Goal: Task Accomplishment & Management: Use online tool/utility

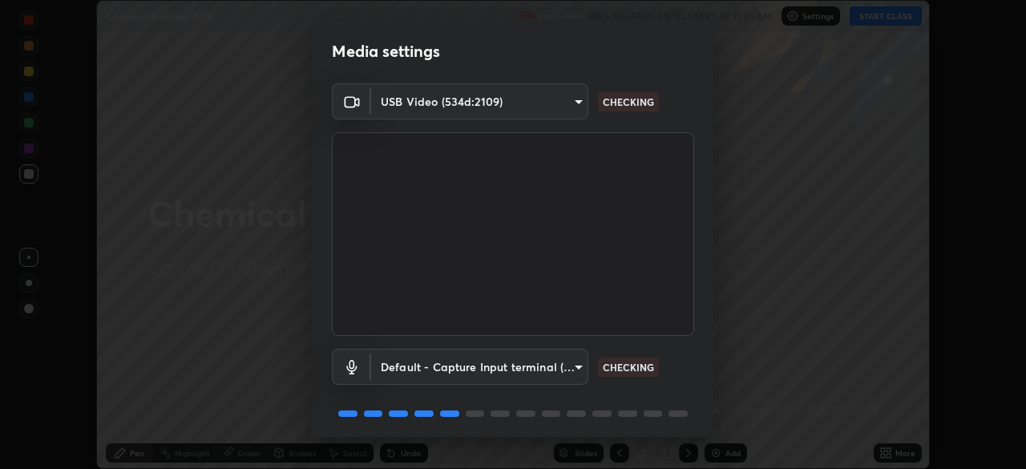
scroll to position [56, 0]
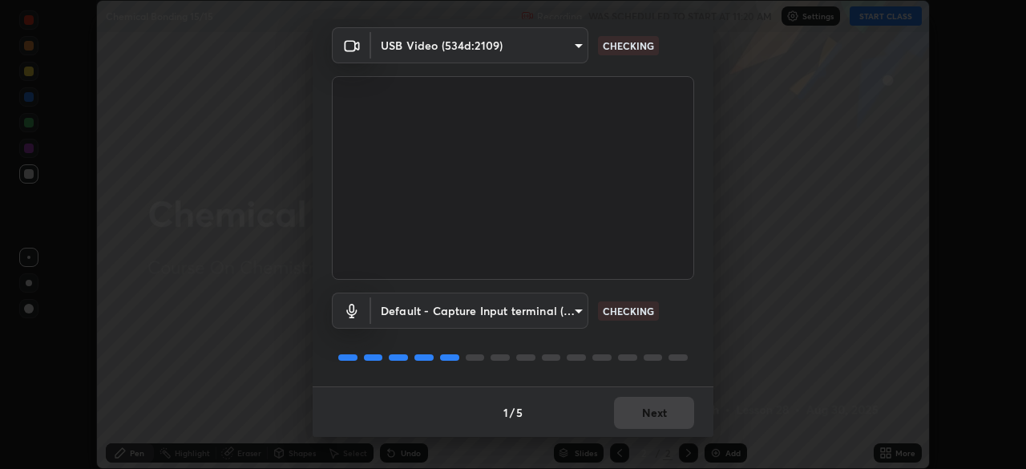
click at [568, 313] on body "Erase all Chemical Bonding 15/15 Recording WAS SCHEDULED TO START AT 11:20 AM S…" at bounding box center [513, 234] width 1026 height 469
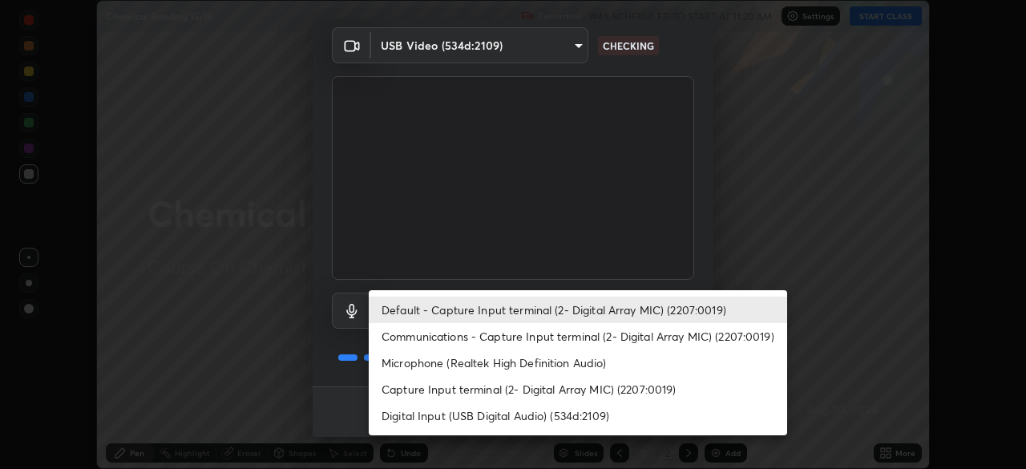
click at [513, 367] on li "Microphone (Realtek High Definition Audio)" at bounding box center [578, 363] width 419 height 26
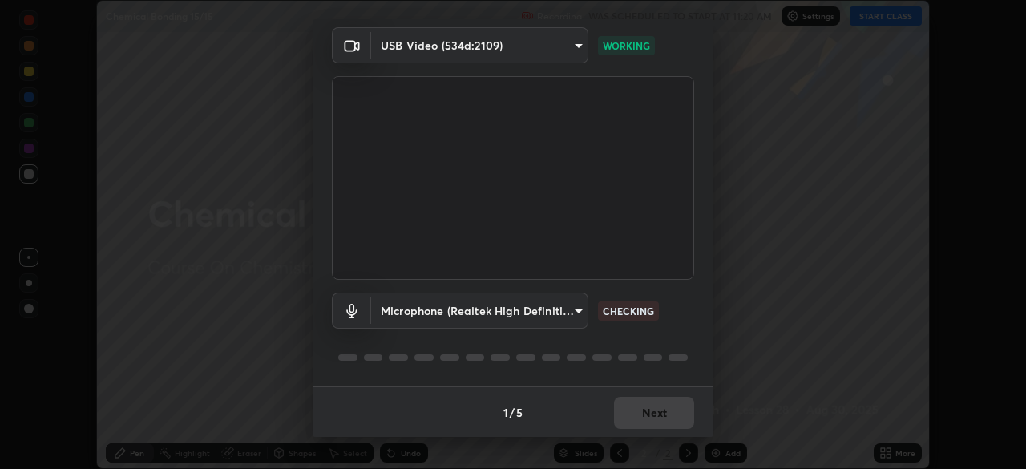
click at [402, 303] on body "Erase all Chemical Bonding 15/15 Recording WAS SCHEDULED TO START AT 11:20 AM S…" at bounding box center [513, 234] width 1026 height 469
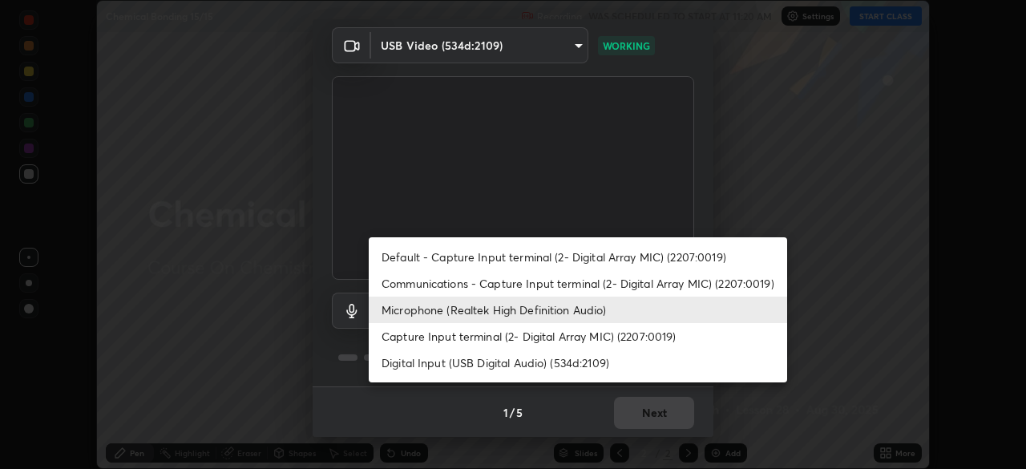
click at [446, 366] on li "Digital Input (USB Digital Audio) (534d:2109)" at bounding box center [578, 363] width 419 height 26
type input "ad08c05118a90c0e9f63bcc1dc4899d4f0bd17a1a9c473c670f0855035f963a3"
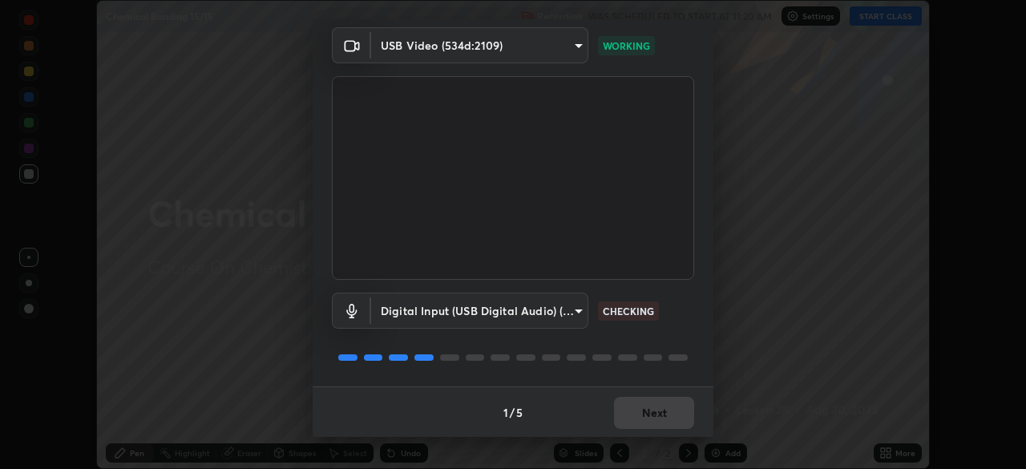
click at [671, 425] on div "1 / 5 Next" at bounding box center [513, 411] width 401 height 51
click at [670, 425] on div "1 / 5 Next" at bounding box center [513, 411] width 401 height 51
click at [669, 424] on div "1 / 5 Next" at bounding box center [513, 411] width 401 height 51
click at [670, 420] on div "1 / 5 Next" at bounding box center [513, 411] width 401 height 51
click at [670, 426] on div "1 / 5 Next" at bounding box center [513, 411] width 401 height 51
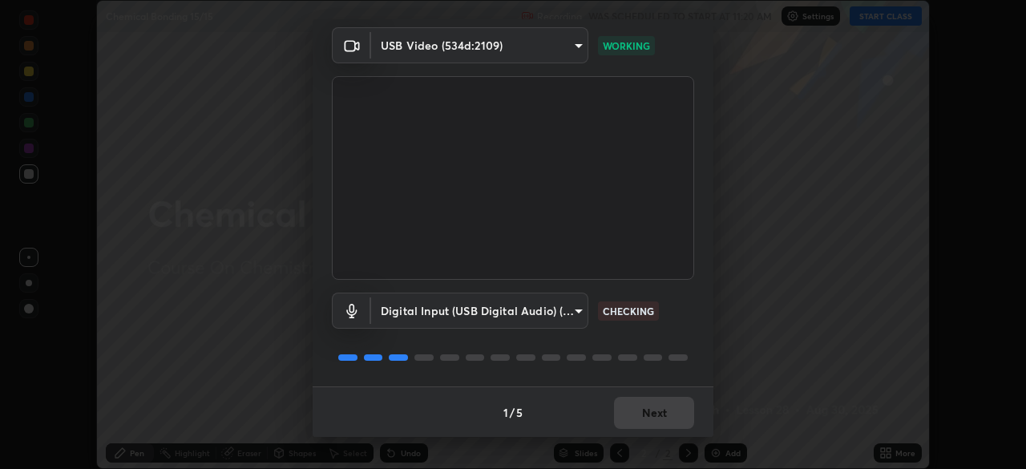
click at [668, 428] on div "1 / 5 Next" at bounding box center [513, 411] width 401 height 51
click at [666, 423] on div "1 / 5 Next" at bounding box center [513, 411] width 401 height 51
click at [664, 425] on div "1 / 5 Next" at bounding box center [513, 411] width 401 height 51
click at [661, 427] on div "1 / 5 Next" at bounding box center [513, 411] width 401 height 51
click at [667, 421] on div "1 / 5 Next" at bounding box center [513, 411] width 401 height 51
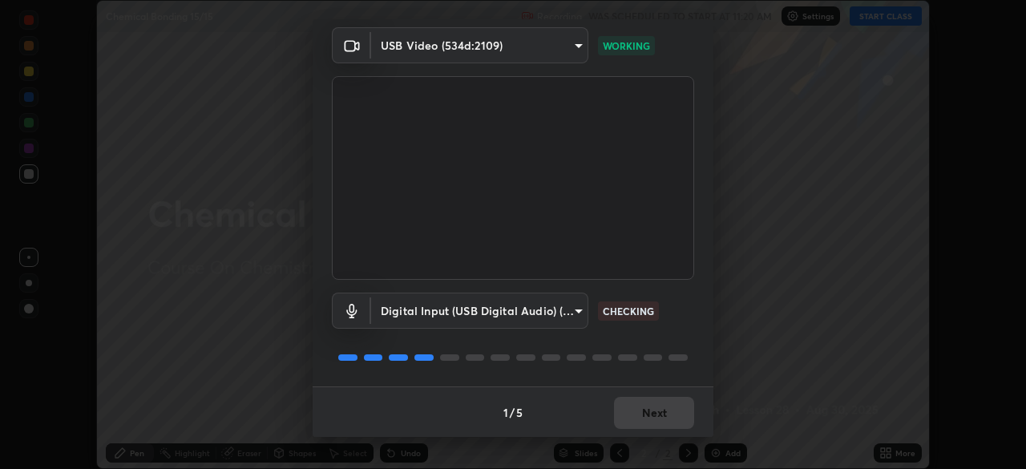
click at [662, 417] on div "1 / 5 Next" at bounding box center [513, 411] width 401 height 51
click at [667, 418] on div "1 / 5 Next" at bounding box center [513, 411] width 401 height 51
click at [669, 418] on div "1 / 5 Next" at bounding box center [513, 411] width 401 height 51
click at [659, 423] on button "Next" at bounding box center [654, 413] width 80 height 32
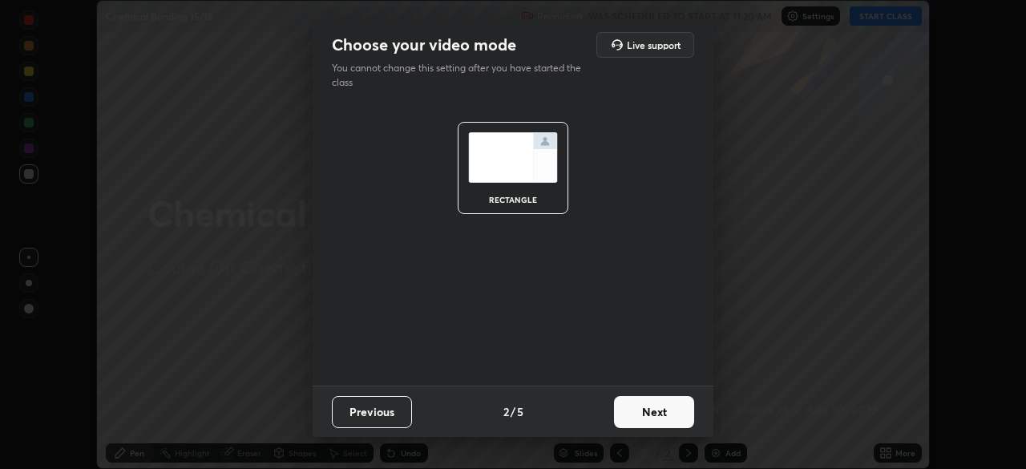
click at [660, 419] on button "Next" at bounding box center [654, 412] width 80 height 32
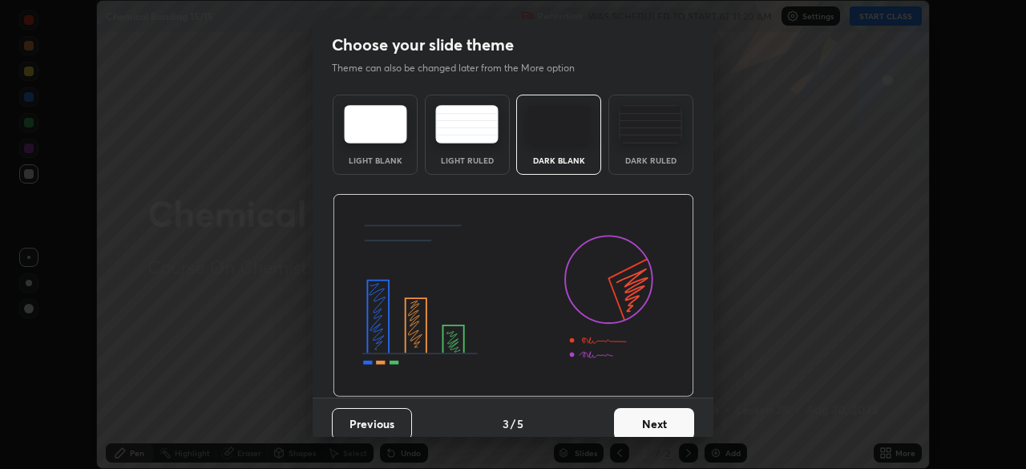
click at [660, 420] on button "Next" at bounding box center [654, 424] width 80 height 32
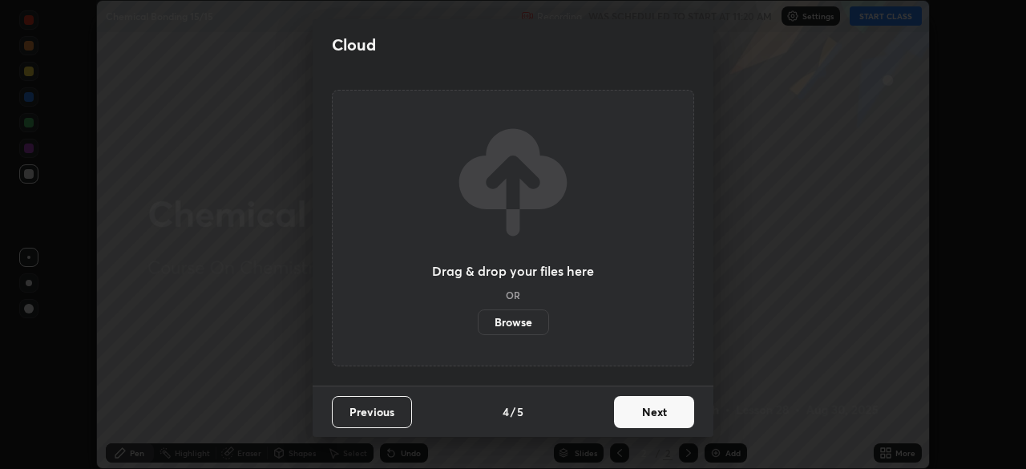
click at [659, 418] on button "Next" at bounding box center [654, 412] width 80 height 32
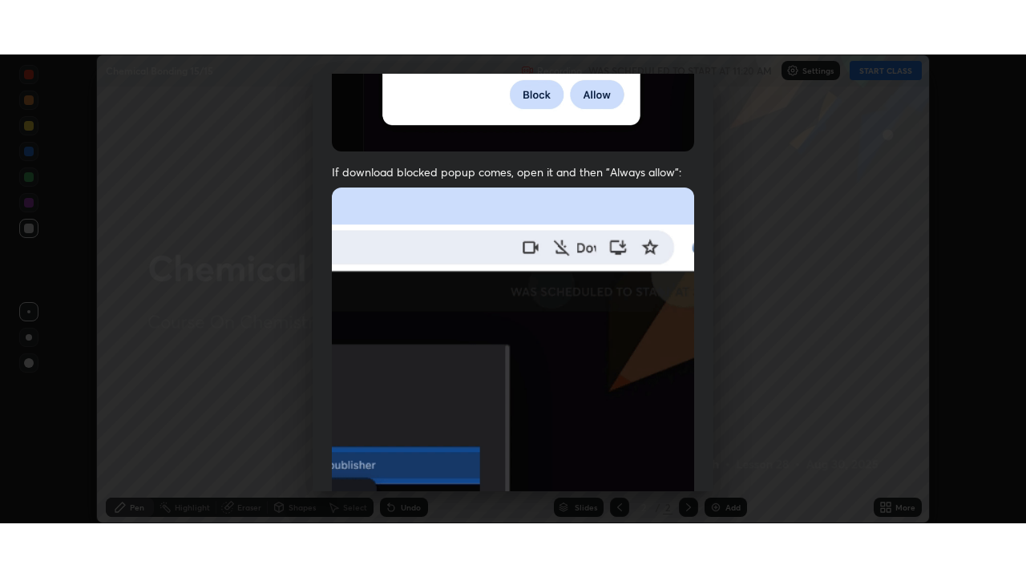
scroll to position [383, 0]
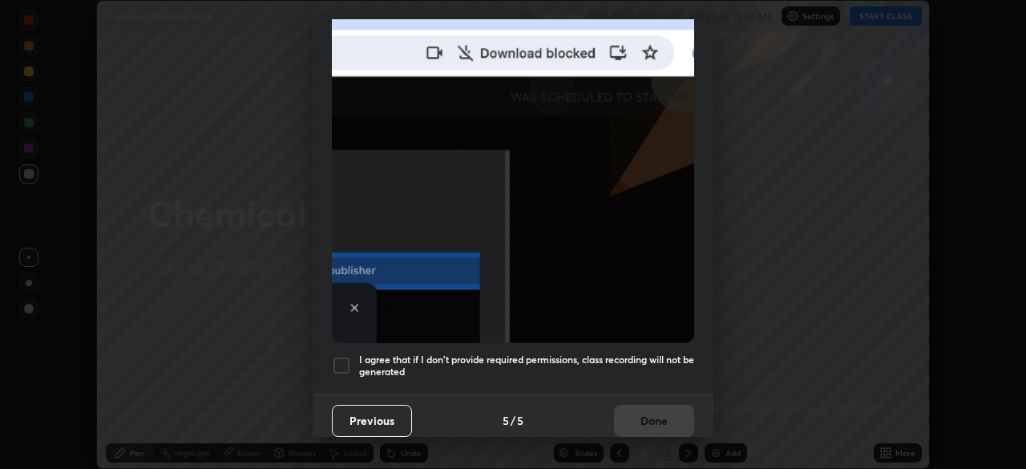
click at [580, 366] on h5 "I agree that if I don't provide required permissions, class recording will not …" at bounding box center [526, 366] width 335 height 25
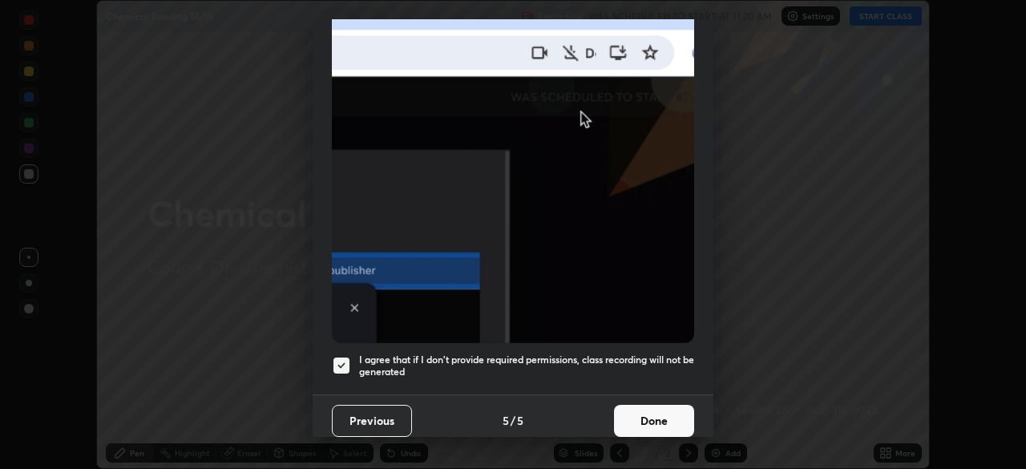
click at [637, 420] on button "Done" at bounding box center [654, 421] width 80 height 32
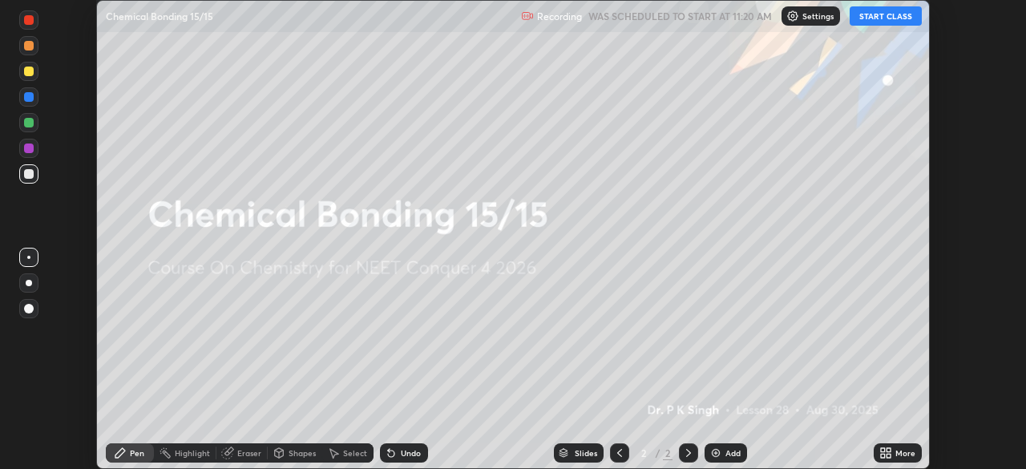
click at [888, 455] on icon at bounding box center [889, 456] width 4 height 4
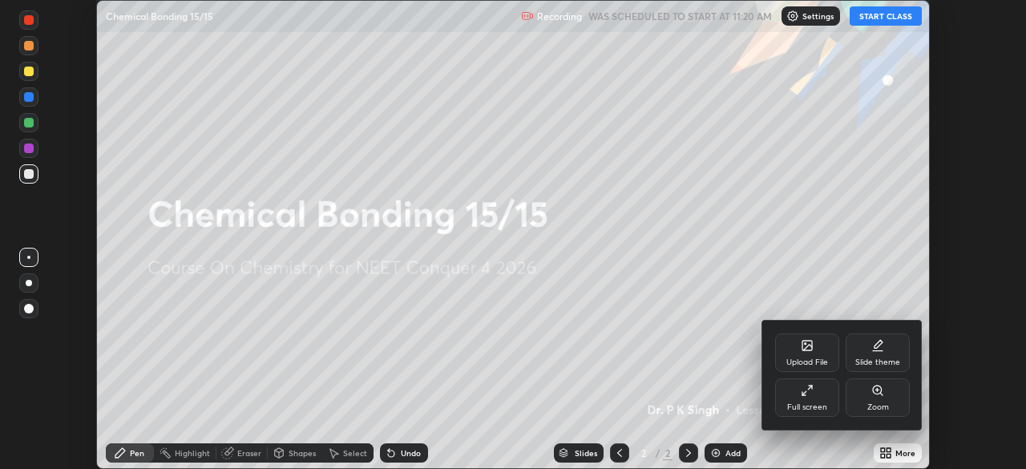
click at [808, 398] on div "Full screen" at bounding box center [807, 397] width 64 height 38
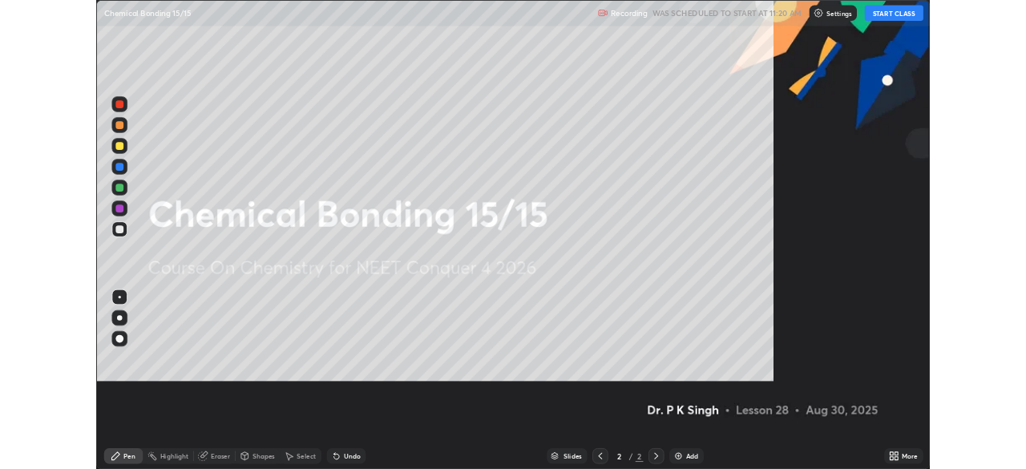
scroll to position [577, 1026]
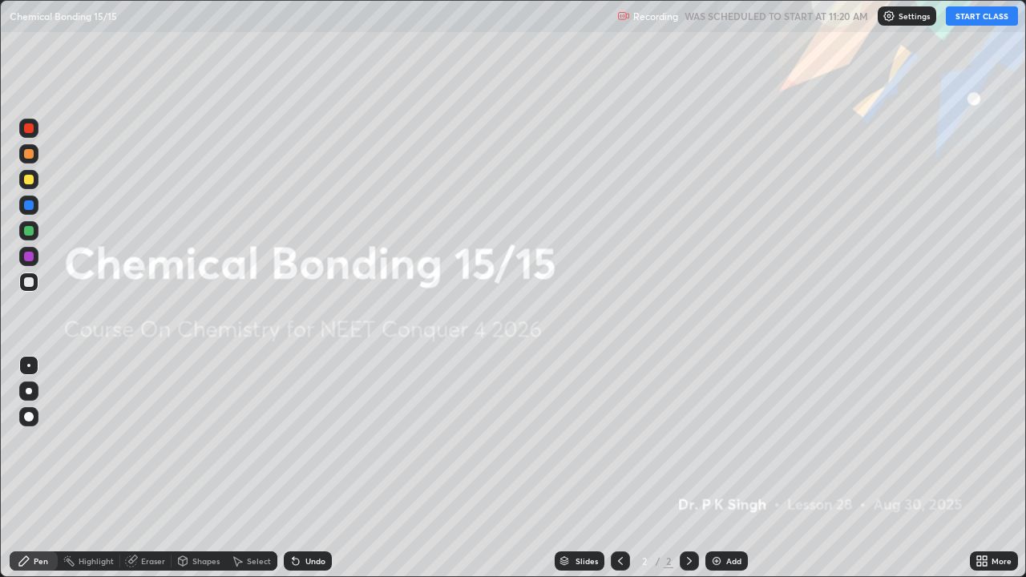
click at [985, 468] on icon at bounding box center [985, 564] width 4 height 4
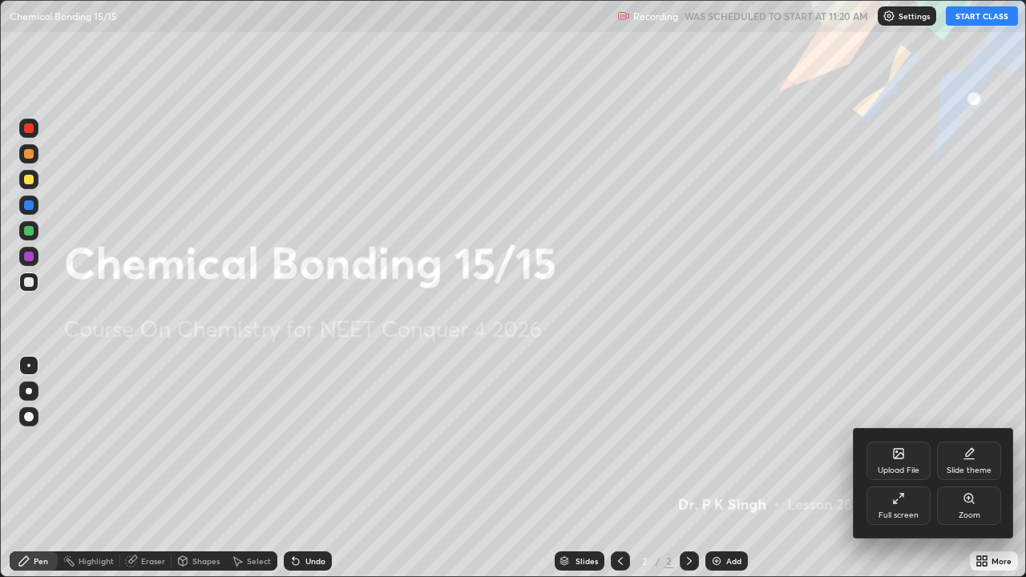
click at [909, 465] on div "Upload File" at bounding box center [899, 461] width 64 height 38
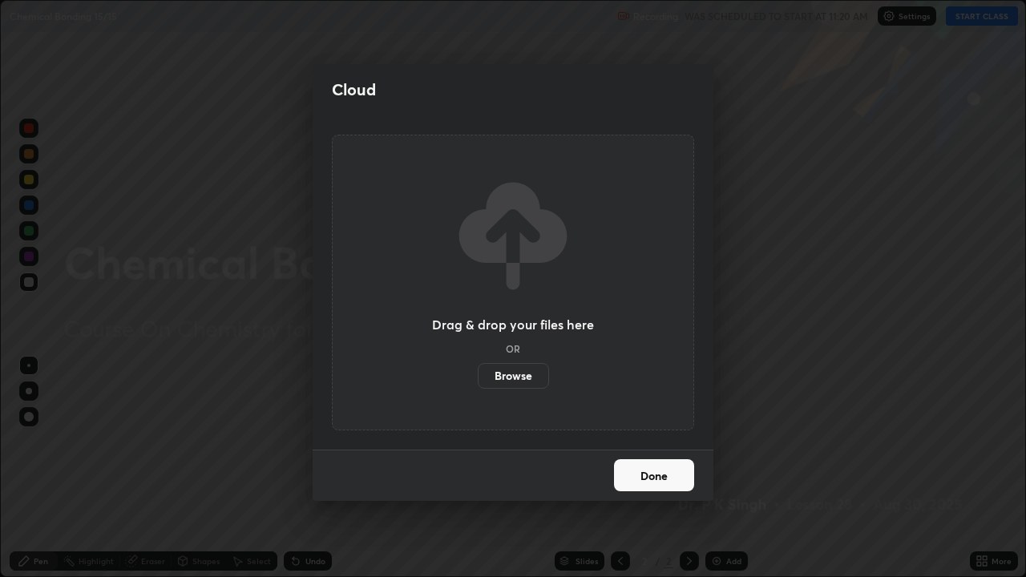
click at [505, 381] on label "Browse" at bounding box center [513, 376] width 71 height 26
click at [478, 381] on input "Browse" at bounding box center [478, 376] width 0 height 26
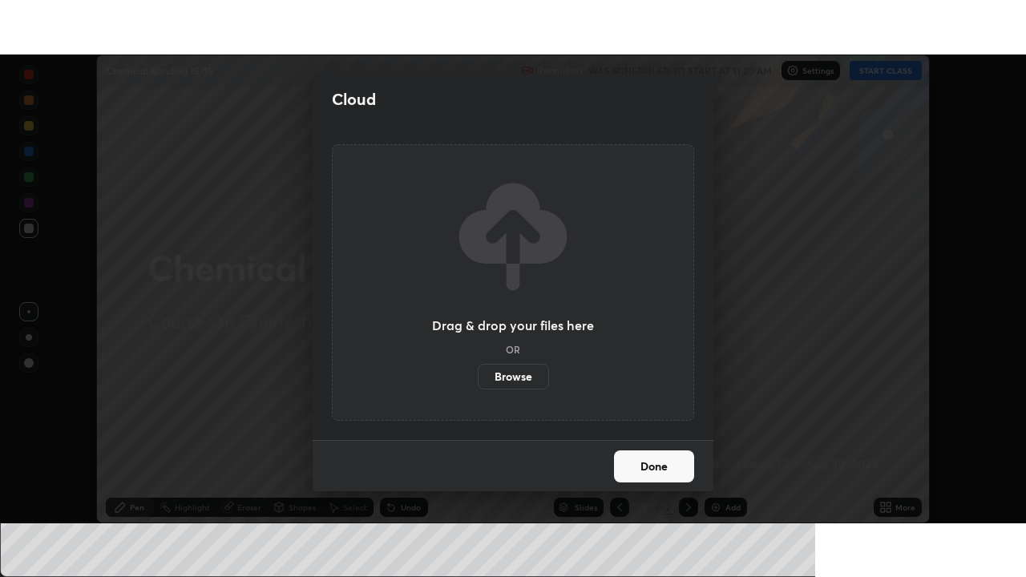
scroll to position [79703, 79147]
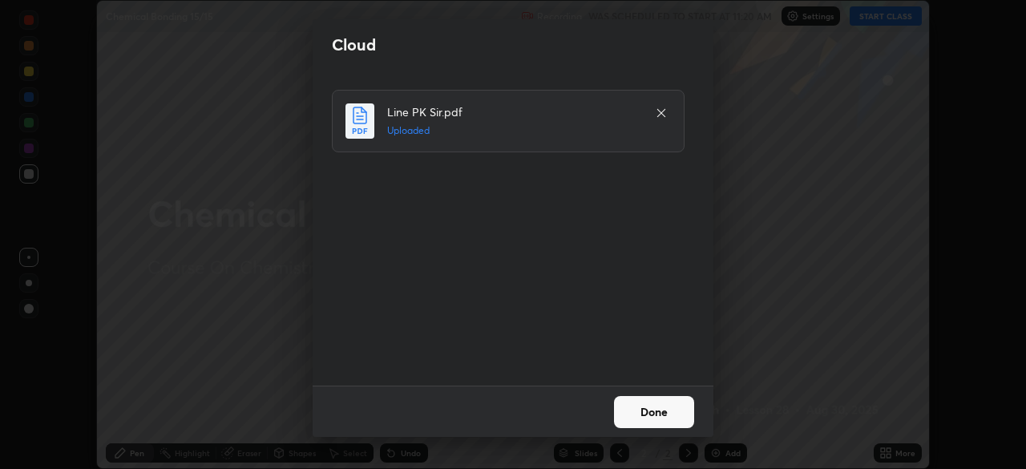
click at [641, 407] on button "Done" at bounding box center [654, 412] width 80 height 32
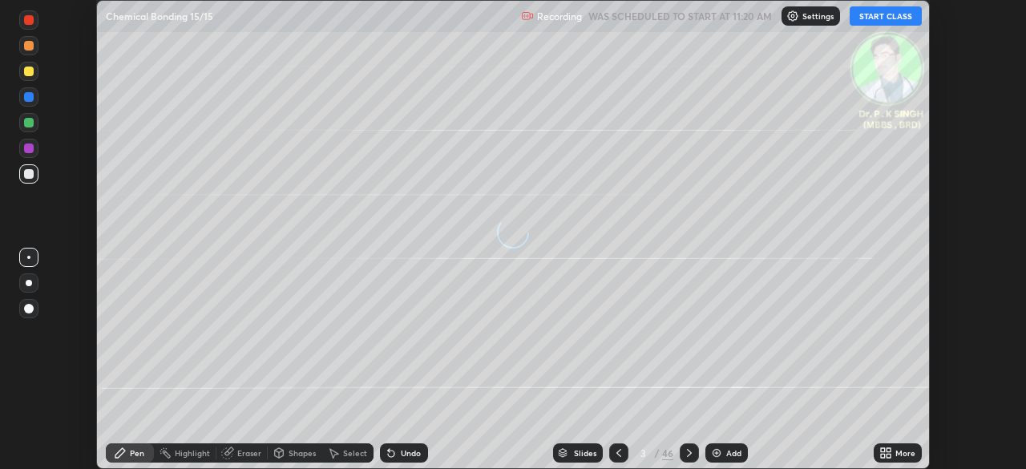
click at [886, 455] on icon at bounding box center [885, 453] width 13 height 13
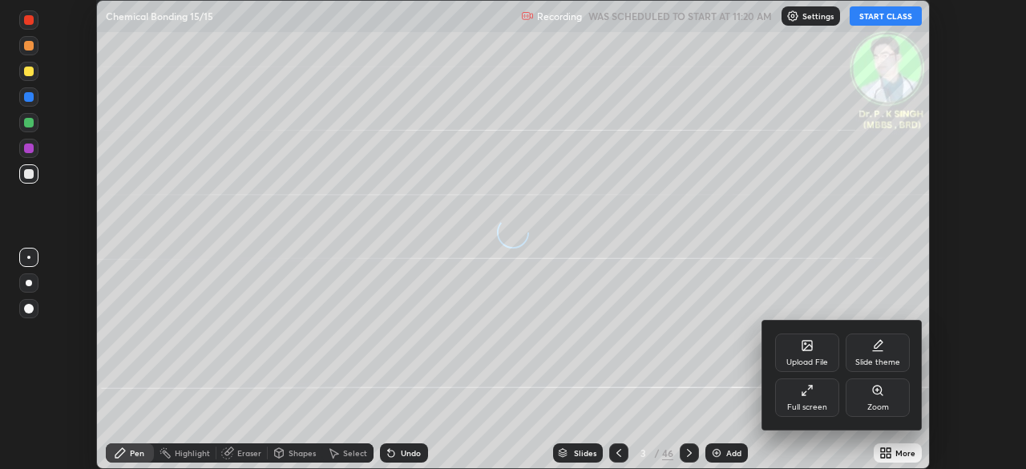
click at [810, 400] on div "Full screen" at bounding box center [807, 397] width 64 height 38
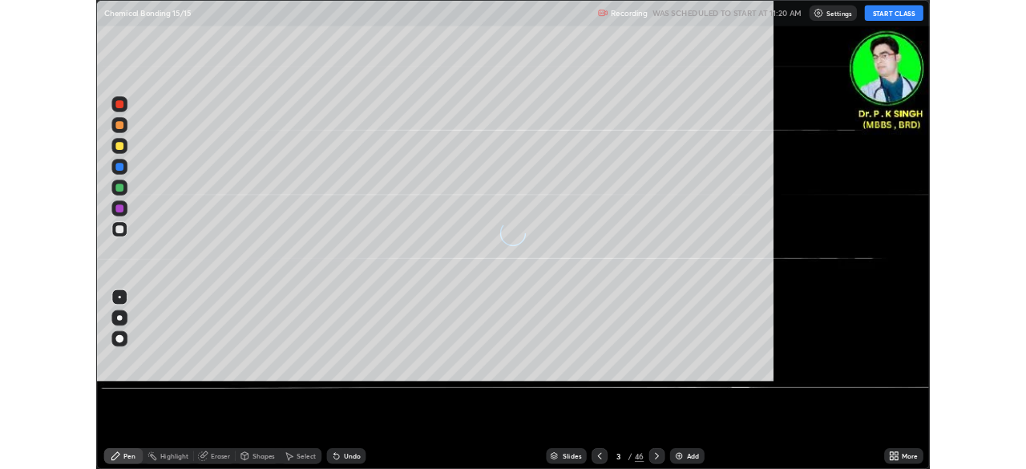
scroll to position [577, 1026]
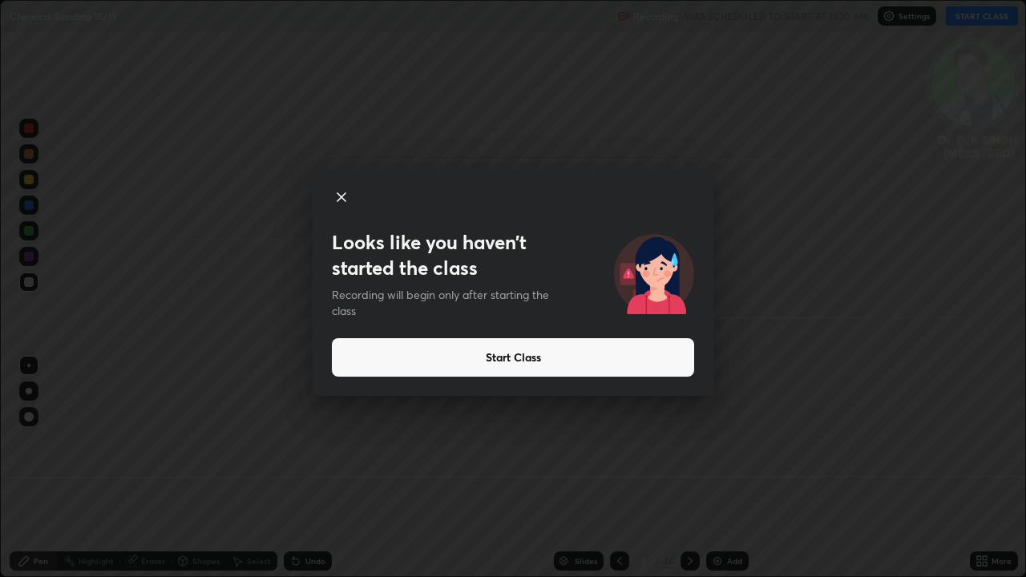
click at [482, 350] on button "Start Class" at bounding box center [513, 357] width 362 height 38
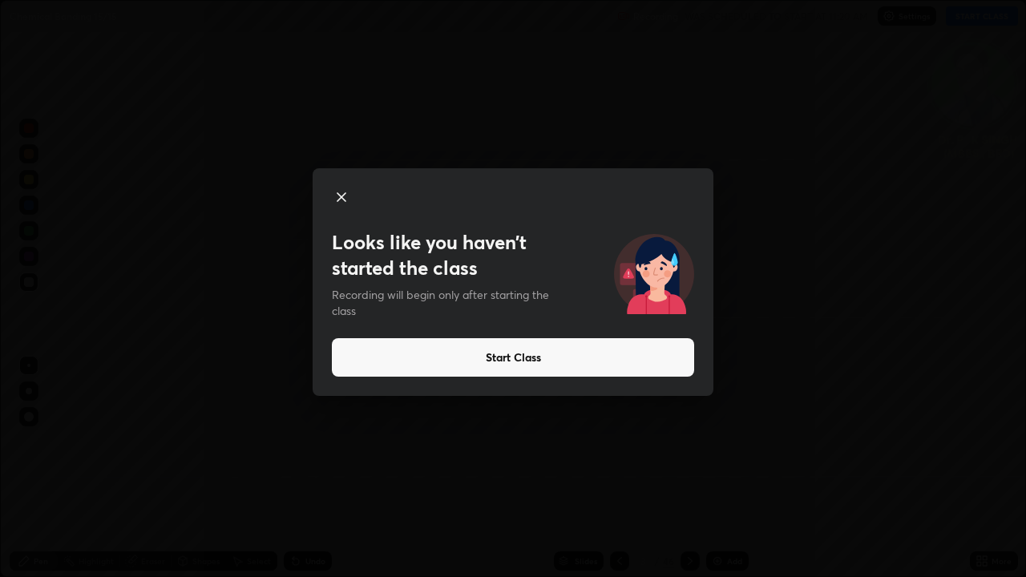
click at [486, 351] on button "Start Class" at bounding box center [513, 357] width 362 height 38
click at [496, 357] on button "Start Class" at bounding box center [513, 357] width 362 height 38
click at [515, 368] on button "Start Class" at bounding box center [513, 357] width 362 height 38
click at [592, 360] on div at bounding box center [513, 288] width 1026 height 577
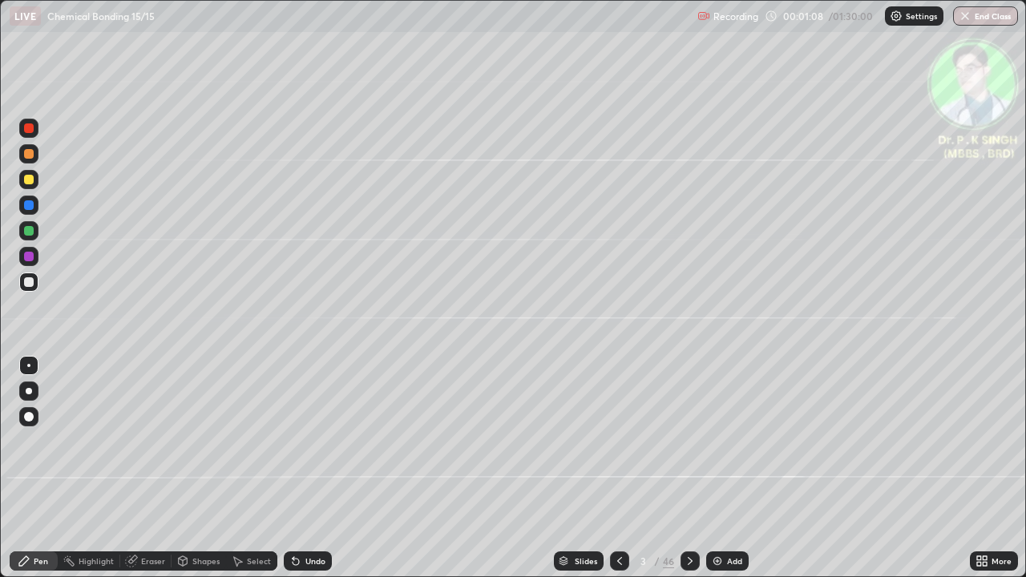
click at [31, 233] on div at bounding box center [29, 231] width 10 height 10
click at [30, 203] on div at bounding box center [29, 205] width 10 height 10
click at [30, 232] on div at bounding box center [29, 231] width 10 height 10
click at [30, 178] on div at bounding box center [29, 180] width 10 height 10
click at [689, 468] on icon at bounding box center [690, 561] width 5 height 8
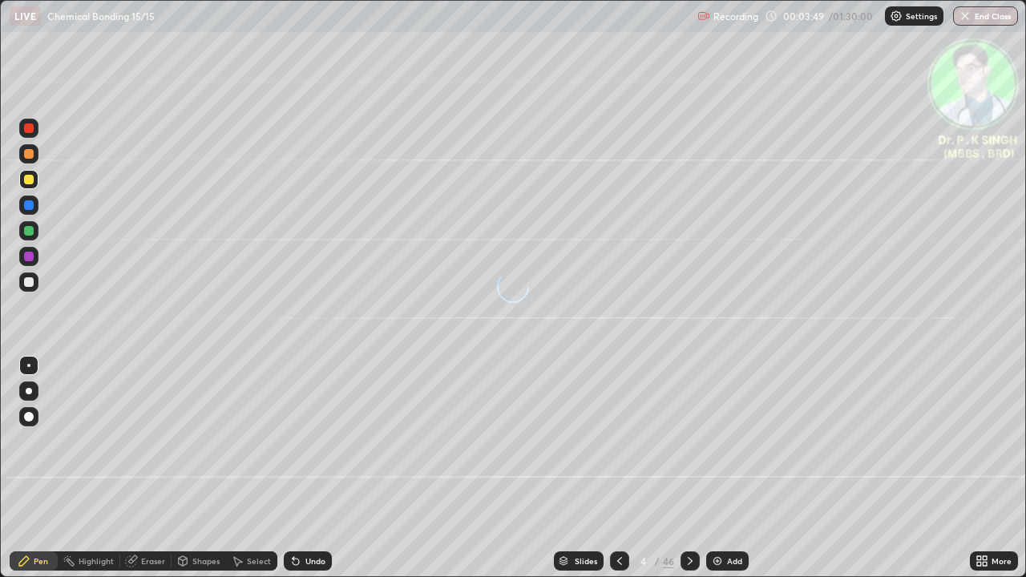
click at [34, 180] on div at bounding box center [28, 179] width 19 height 19
click at [131, 468] on icon at bounding box center [132, 560] width 9 height 8
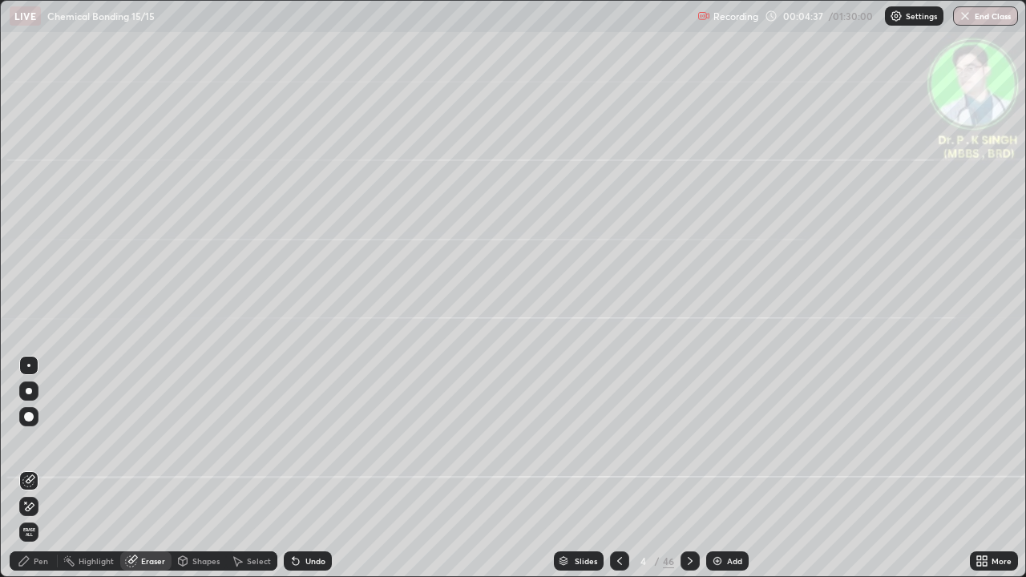
click at [30, 468] on icon at bounding box center [28, 481] width 13 height 13
click at [26, 468] on icon at bounding box center [26, 503] width 2 height 2
click at [35, 468] on div "Pen" at bounding box center [41, 561] width 14 height 8
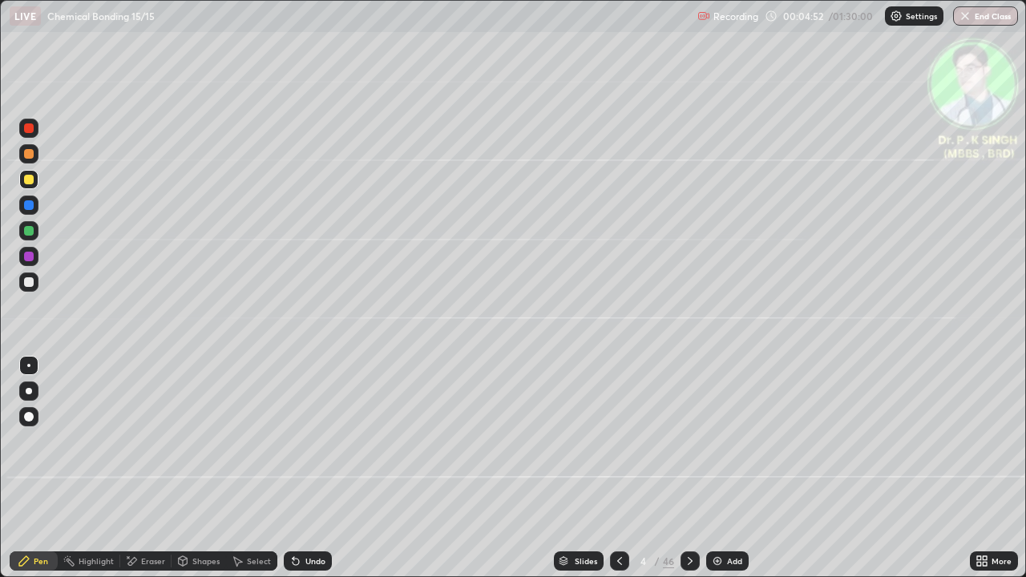
click at [30, 181] on div at bounding box center [29, 180] width 10 height 10
click at [694, 468] on div at bounding box center [690, 561] width 19 height 19
click at [613, 468] on div at bounding box center [619, 561] width 19 height 19
click at [683, 468] on div at bounding box center [690, 561] width 19 height 19
click at [36, 179] on div at bounding box center [28, 179] width 19 height 19
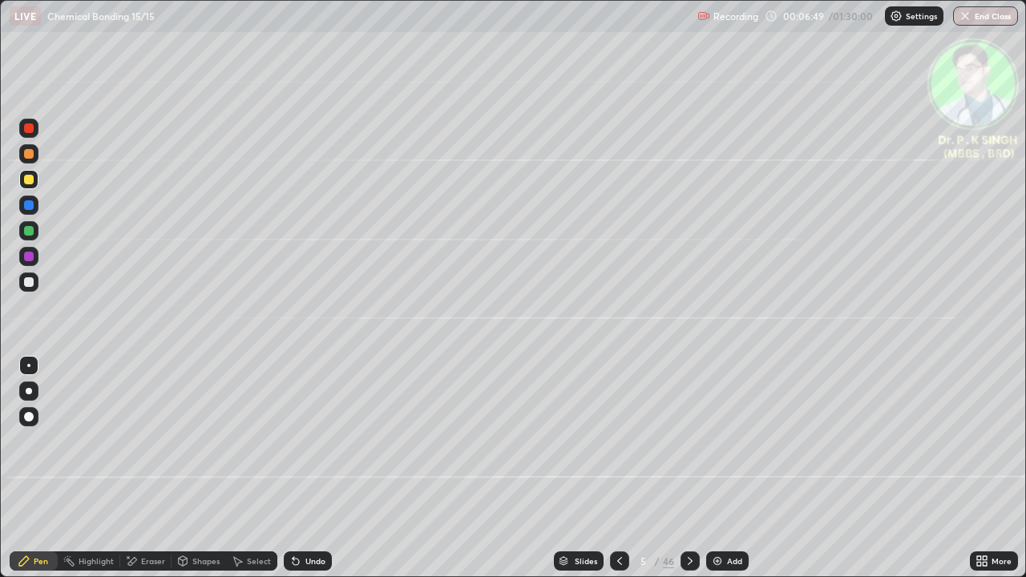
click at [23, 468] on icon at bounding box center [24, 561] width 10 height 10
click at [141, 468] on div "Eraser" at bounding box center [153, 561] width 24 height 8
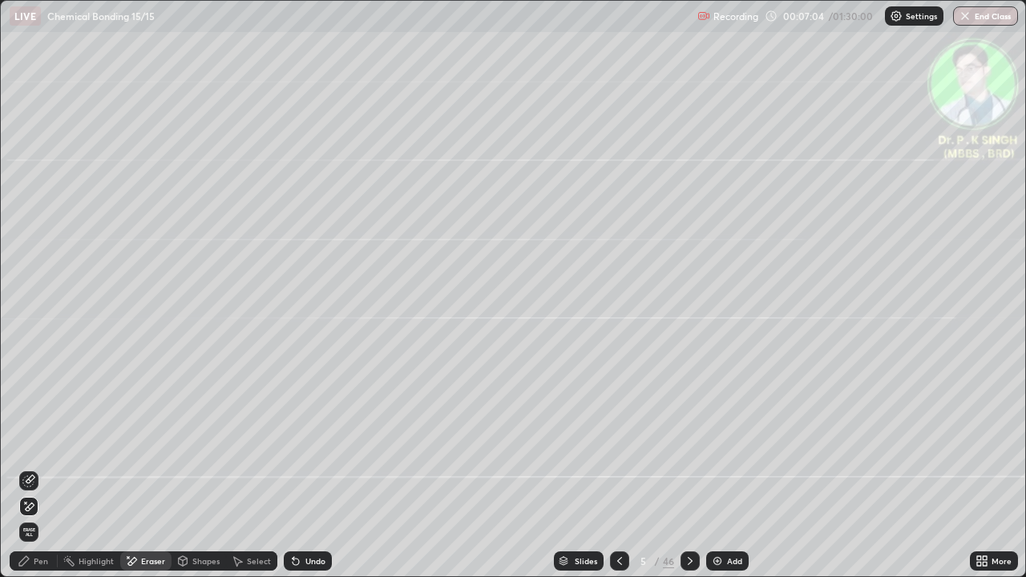
click at [34, 468] on icon at bounding box center [30, 507] width 9 height 8
click at [40, 468] on div "Pen" at bounding box center [41, 561] width 14 height 8
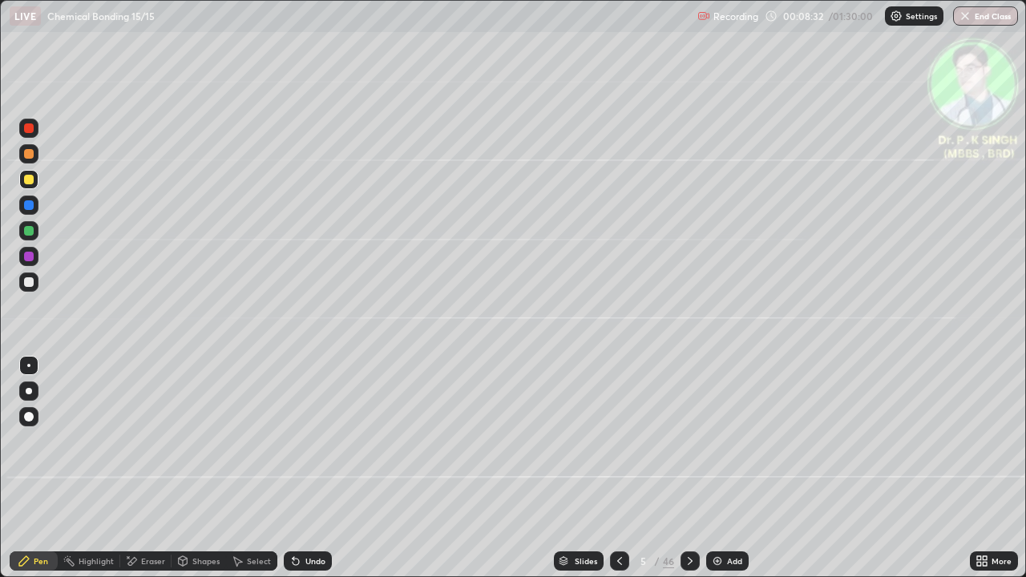
click at [689, 468] on icon at bounding box center [690, 561] width 13 height 13
click at [33, 182] on div at bounding box center [29, 180] width 10 height 10
click at [617, 468] on icon at bounding box center [619, 561] width 13 height 13
click at [688, 468] on icon at bounding box center [690, 561] width 5 height 8
click at [140, 468] on div "Eraser" at bounding box center [145, 561] width 51 height 19
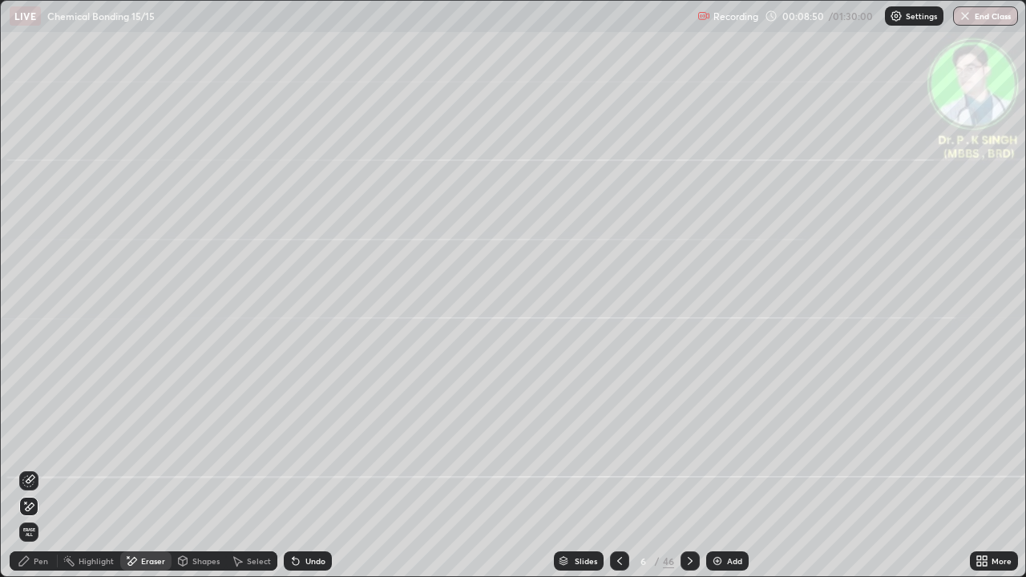
click at [32, 468] on span "Erase all" at bounding box center [29, 533] width 18 height 10
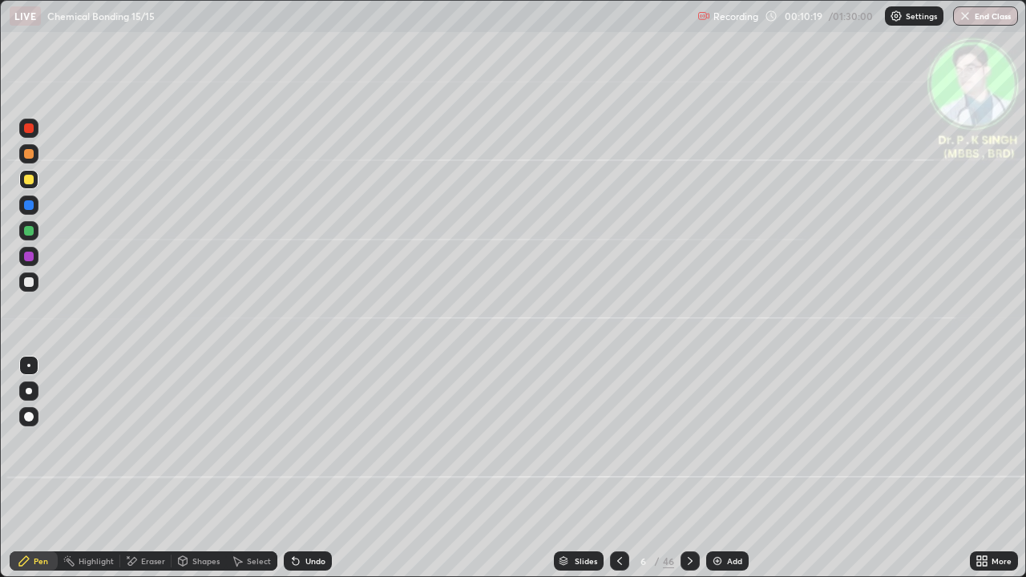
click at [689, 468] on icon at bounding box center [690, 561] width 13 height 13
click at [716, 468] on img at bounding box center [717, 561] width 13 height 13
click at [688, 468] on icon at bounding box center [689, 561] width 13 height 13
click at [718, 468] on img at bounding box center [716, 561] width 13 height 13
click at [30, 204] on div at bounding box center [29, 205] width 10 height 10
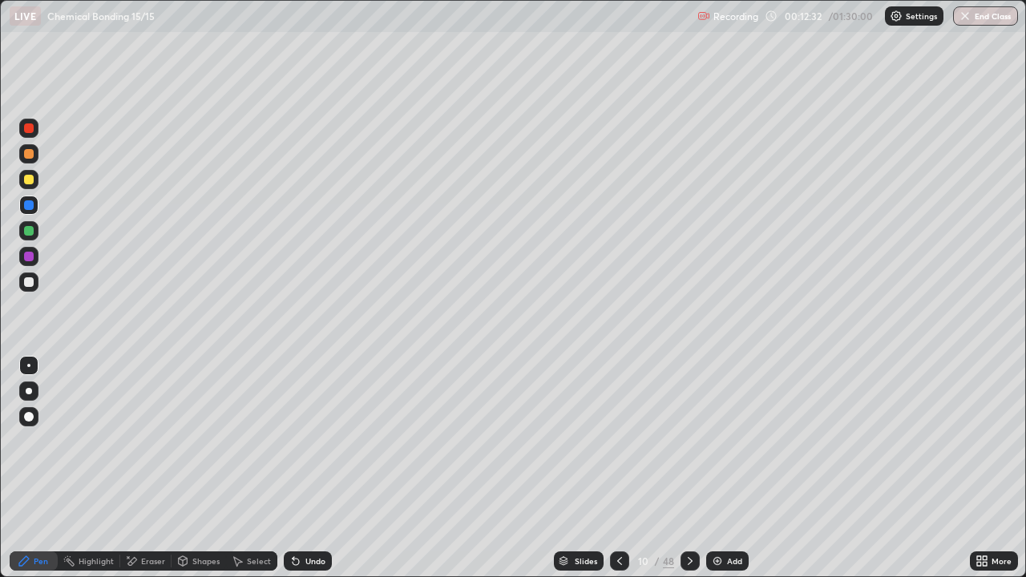
click at [29, 180] on div at bounding box center [29, 180] width 10 height 10
click at [31, 179] on div at bounding box center [29, 180] width 10 height 10
click at [689, 468] on icon at bounding box center [690, 561] width 13 height 13
click at [136, 468] on icon at bounding box center [131, 562] width 13 height 14
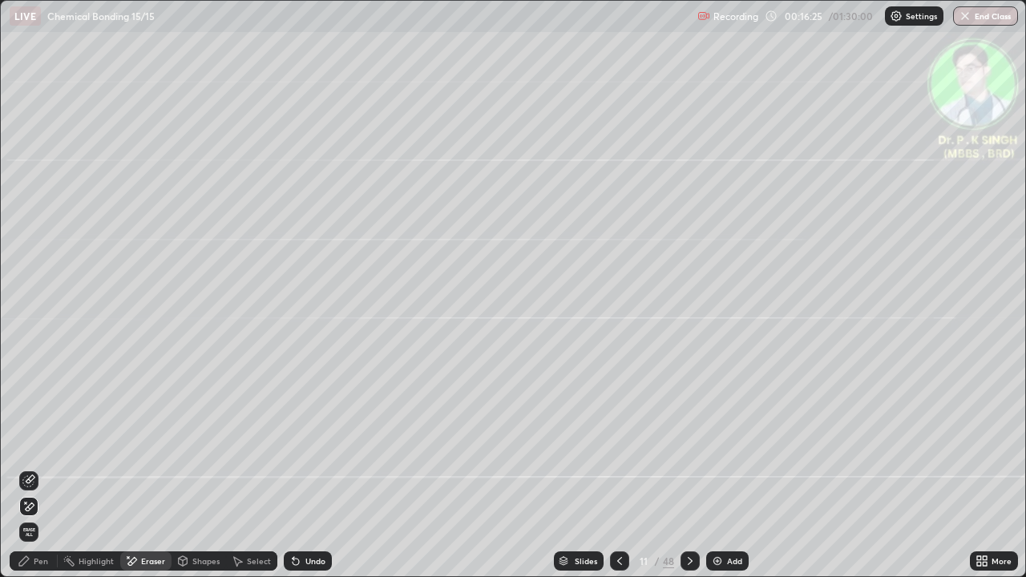
click at [27, 468] on icon at bounding box center [28, 507] width 13 height 14
click at [34, 468] on div "Pen" at bounding box center [41, 561] width 14 height 8
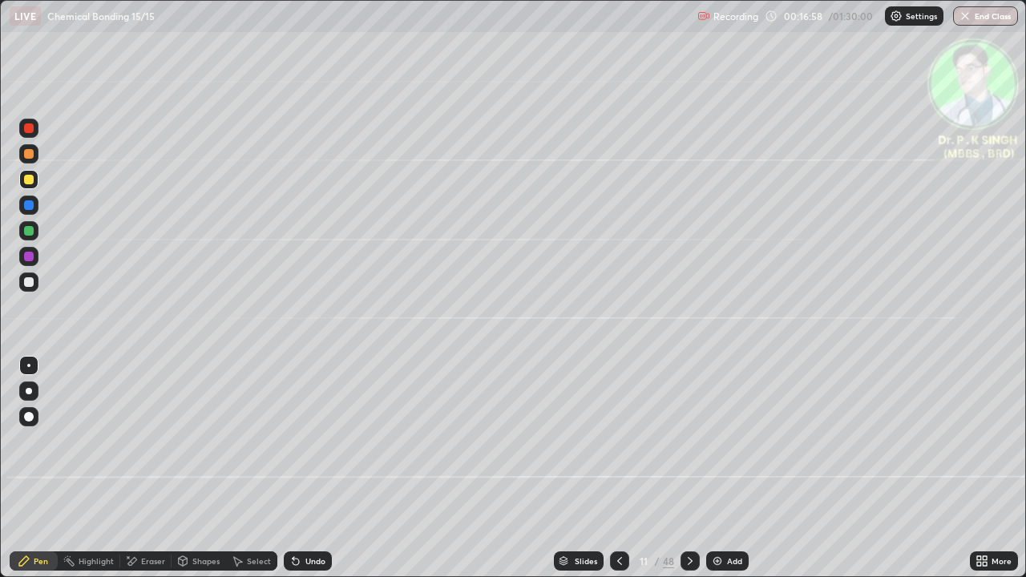
click at [685, 468] on div at bounding box center [690, 561] width 19 height 19
click at [686, 468] on icon at bounding box center [690, 561] width 13 height 13
click at [29, 234] on div at bounding box center [29, 231] width 10 height 10
click at [26, 180] on div at bounding box center [29, 180] width 10 height 10
click at [689, 468] on icon at bounding box center [690, 561] width 13 height 13
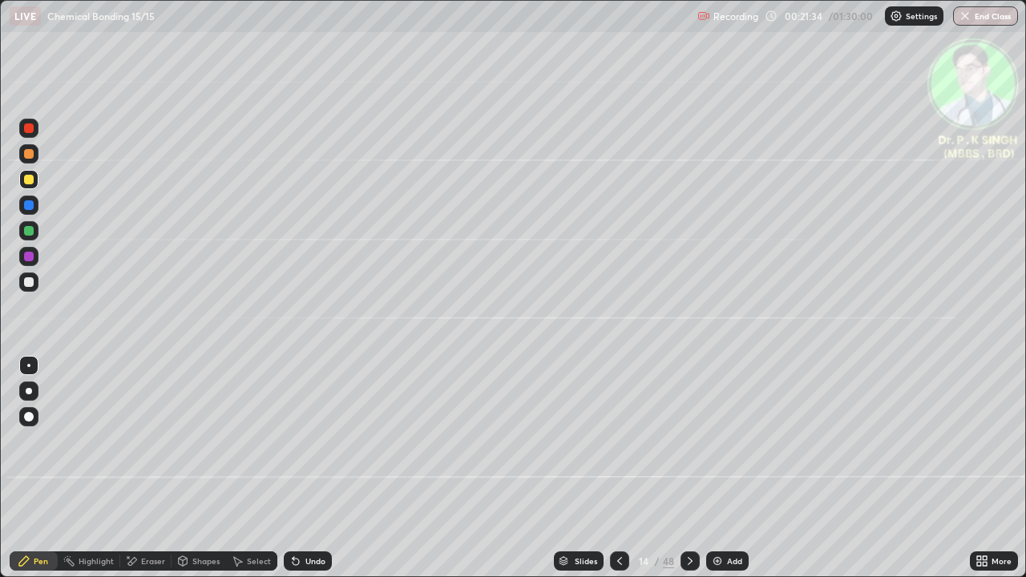
click at [691, 468] on div at bounding box center [690, 561] width 19 height 19
click at [141, 468] on div "Eraser" at bounding box center [153, 561] width 24 height 8
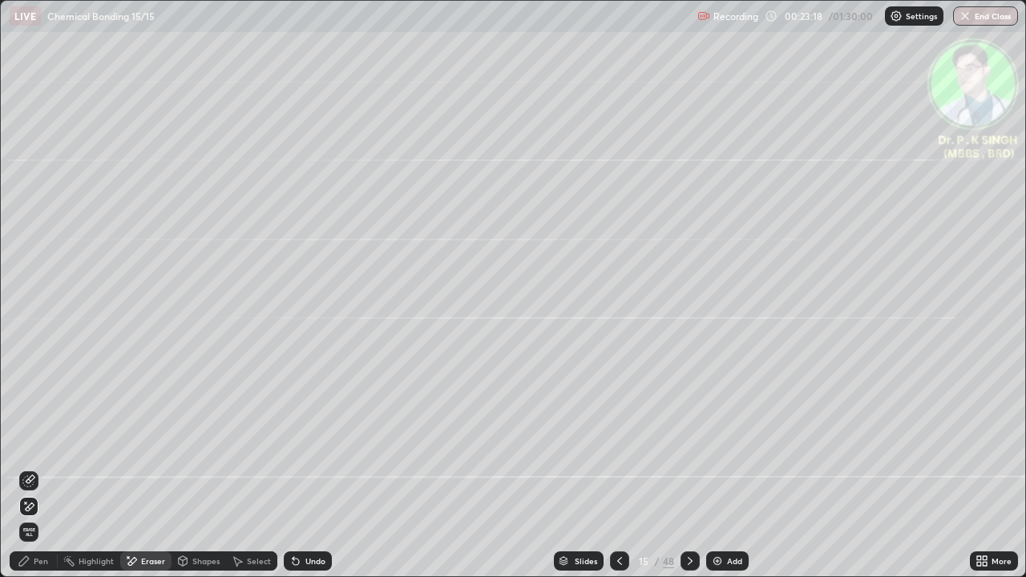
click at [33, 468] on icon at bounding box center [30, 507] width 9 height 8
click at [141, 468] on div "Eraser" at bounding box center [145, 561] width 51 height 19
click at [33, 468] on icon at bounding box center [28, 507] width 13 height 14
click at [37, 468] on div "Pen" at bounding box center [41, 561] width 14 height 8
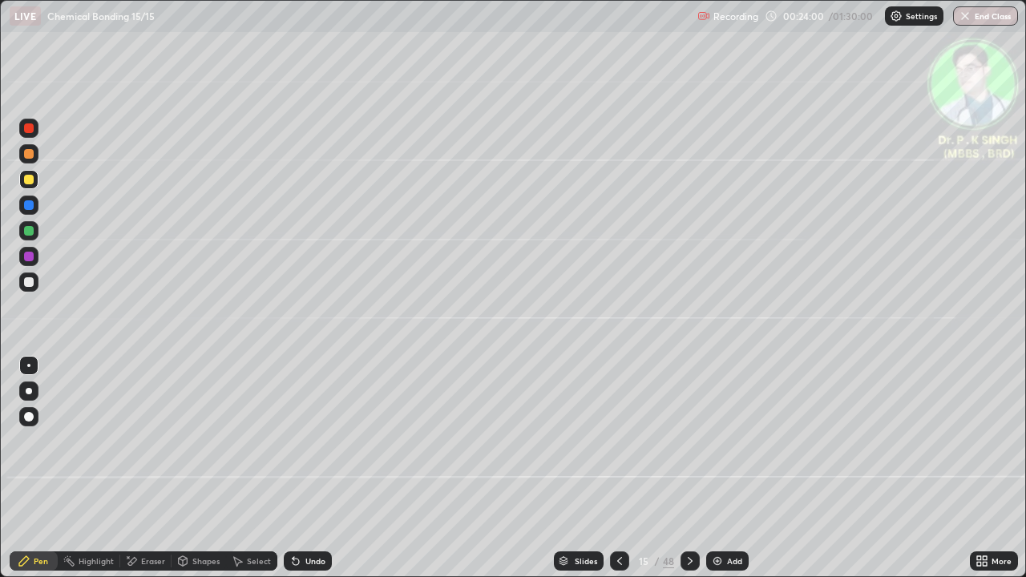
click at [693, 468] on icon at bounding box center [690, 561] width 13 height 13
click at [691, 468] on icon at bounding box center [690, 561] width 13 height 13
click at [138, 468] on div "Eraser" at bounding box center [145, 561] width 51 height 19
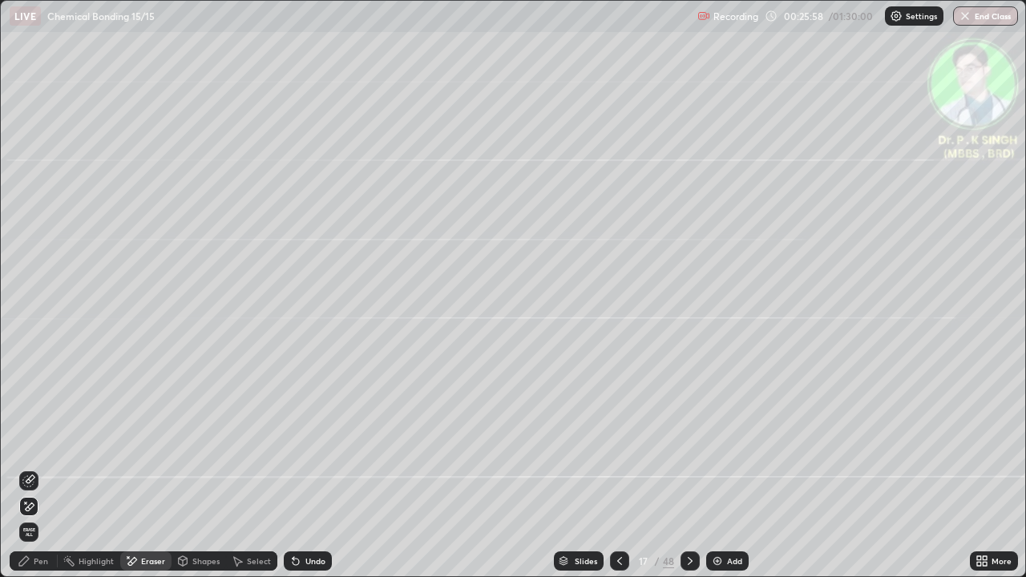
click at [30, 468] on icon at bounding box center [30, 507] width 9 height 8
click at [34, 468] on div "Pen" at bounding box center [41, 561] width 14 height 8
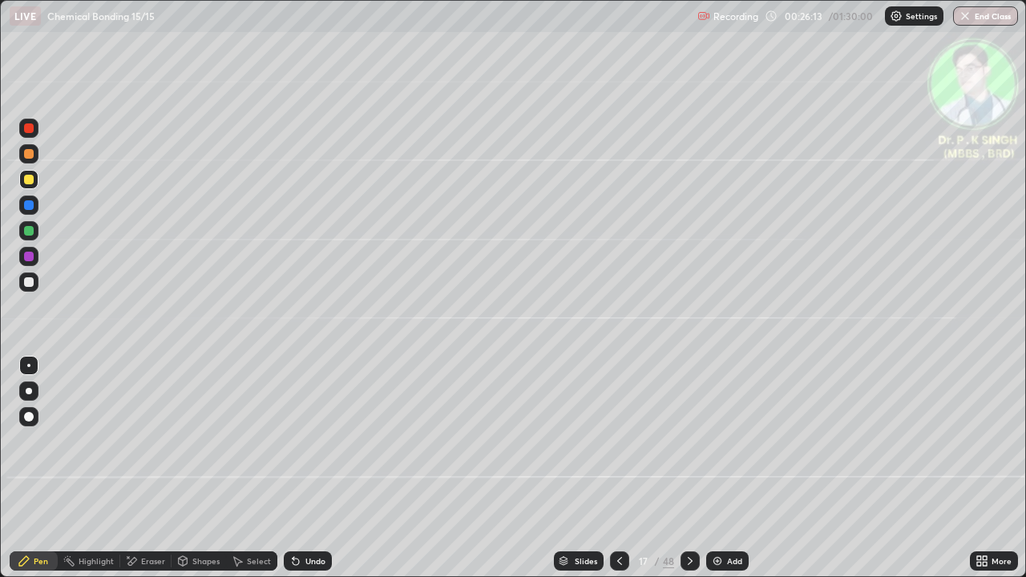
click at [136, 468] on icon at bounding box center [131, 562] width 13 height 14
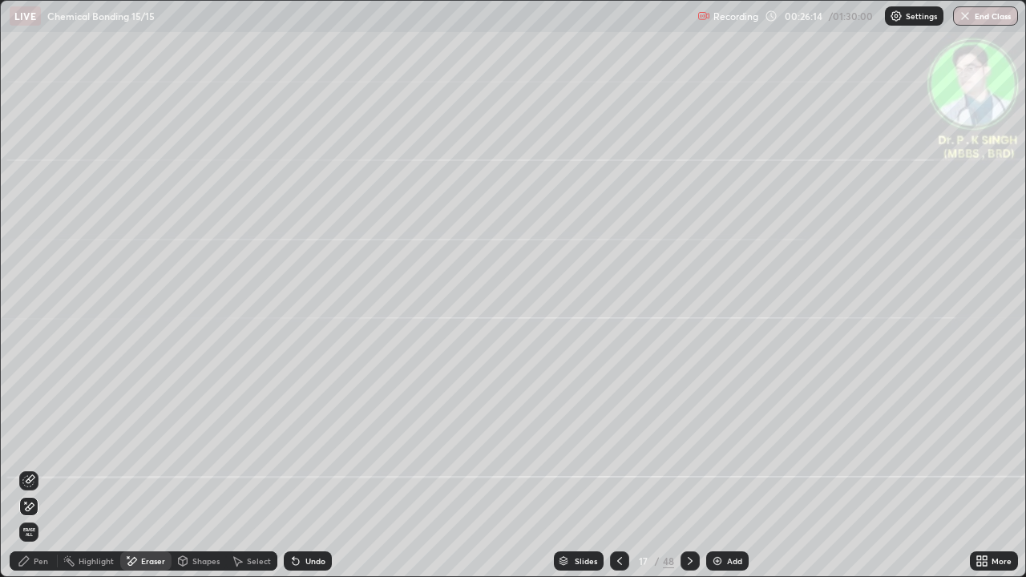
click at [29, 468] on icon at bounding box center [28, 481] width 13 height 13
click at [40, 468] on div "Pen" at bounding box center [41, 561] width 14 height 8
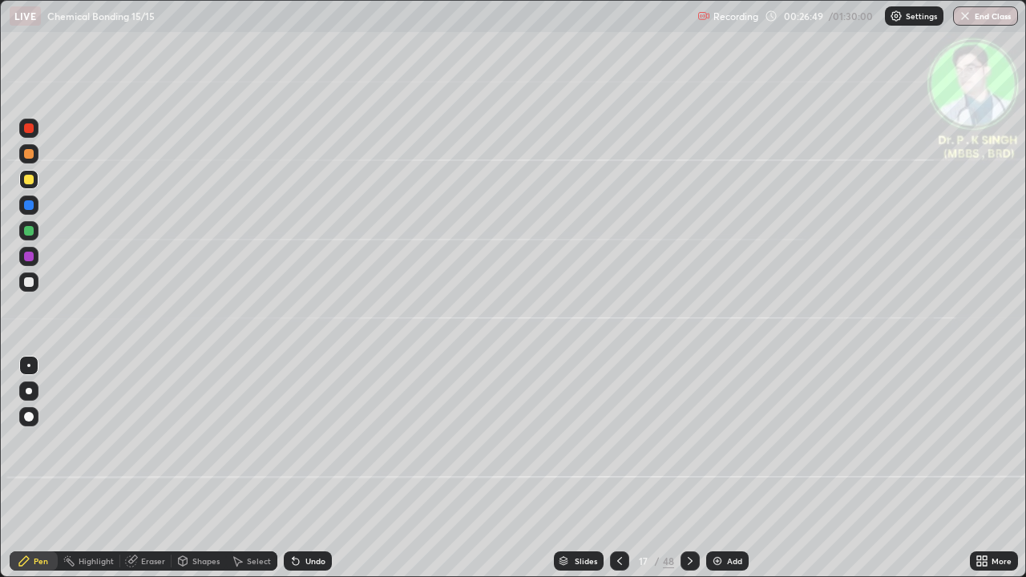
click at [688, 468] on icon at bounding box center [690, 561] width 13 height 13
click at [687, 468] on div at bounding box center [690, 561] width 19 height 19
click at [33, 229] on div at bounding box center [29, 231] width 10 height 10
click at [28, 180] on div at bounding box center [29, 180] width 10 height 10
click at [689, 468] on div at bounding box center [690, 561] width 19 height 19
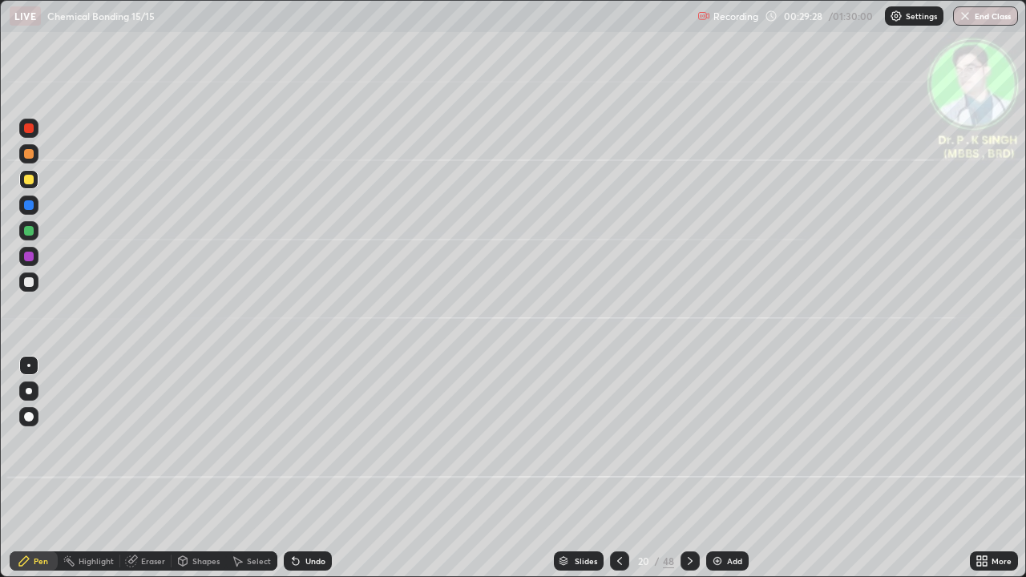
click at [618, 468] on icon at bounding box center [619, 561] width 13 height 13
click at [688, 468] on icon at bounding box center [690, 561] width 5 height 8
click at [693, 468] on div at bounding box center [690, 561] width 19 height 19
click at [621, 468] on icon at bounding box center [619, 561] width 5 height 8
click at [688, 468] on icon at bounding box center [690, 561] width 13 height 13
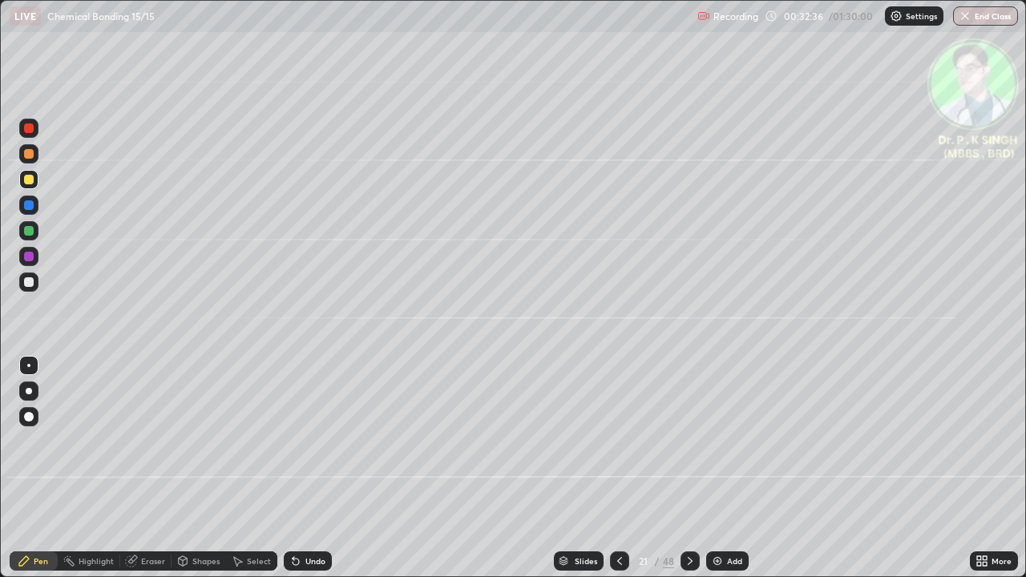
click at [618, 468] on icon at bounding box center [619, 561] width 13 height 13
click at [688, 468] on icon at bounding box center [690, 561] width 13 height 13
click at [138, 468] on div "Eraser" at bounding box center [145, 561] width 51 height 19
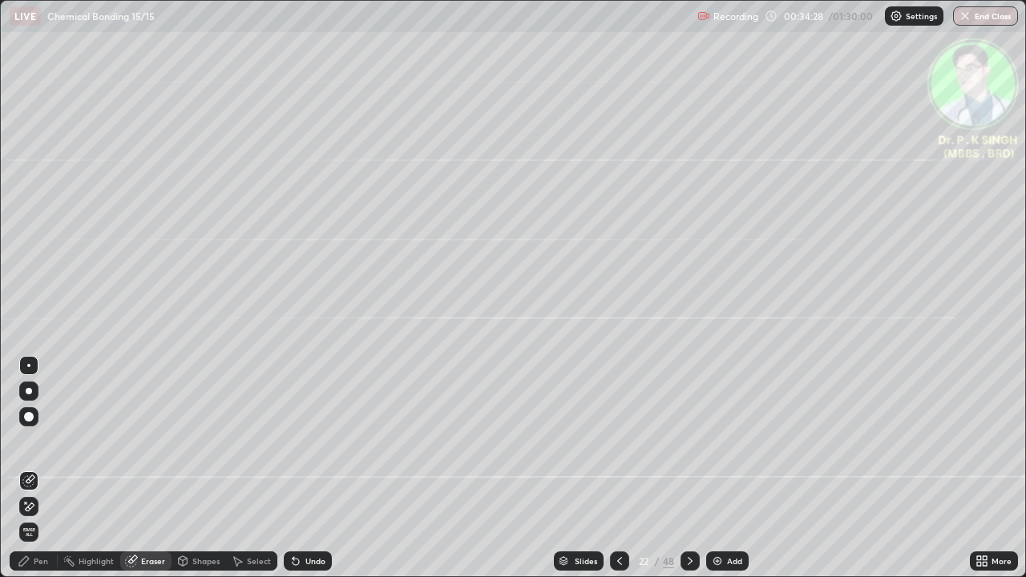
click at [30, 468] on icon at bounding box center [30, 507] width 9 height 8
click at [36, 468] on div "Pen" at bounding box center [34, 561] width 48 height 19
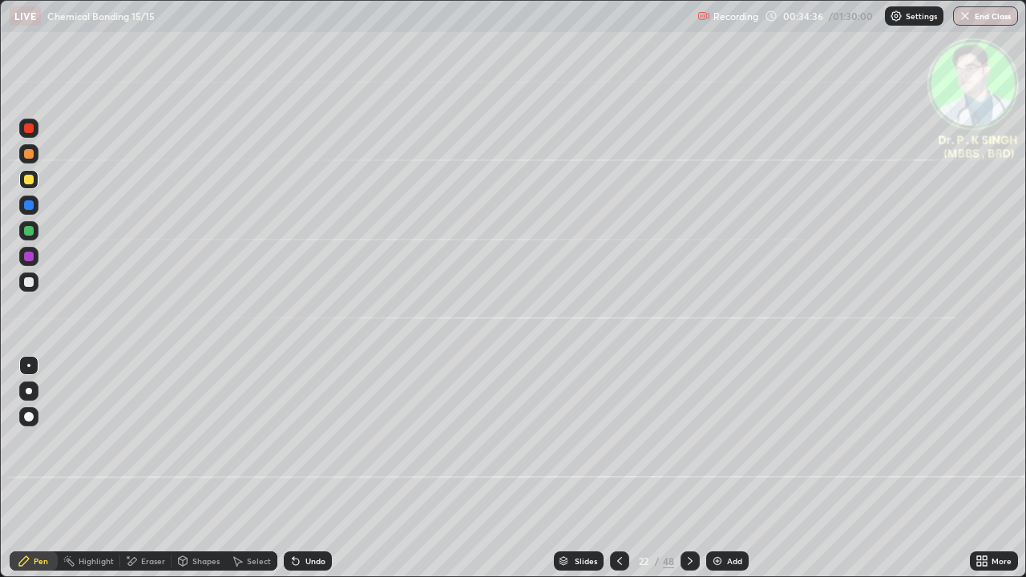
click at [689, 468] on icon at bounding box center [690, 561] width 13 height 13
click at [139, 468] on div "Eraser" at bounding box center [145, 561] width 51 height 19
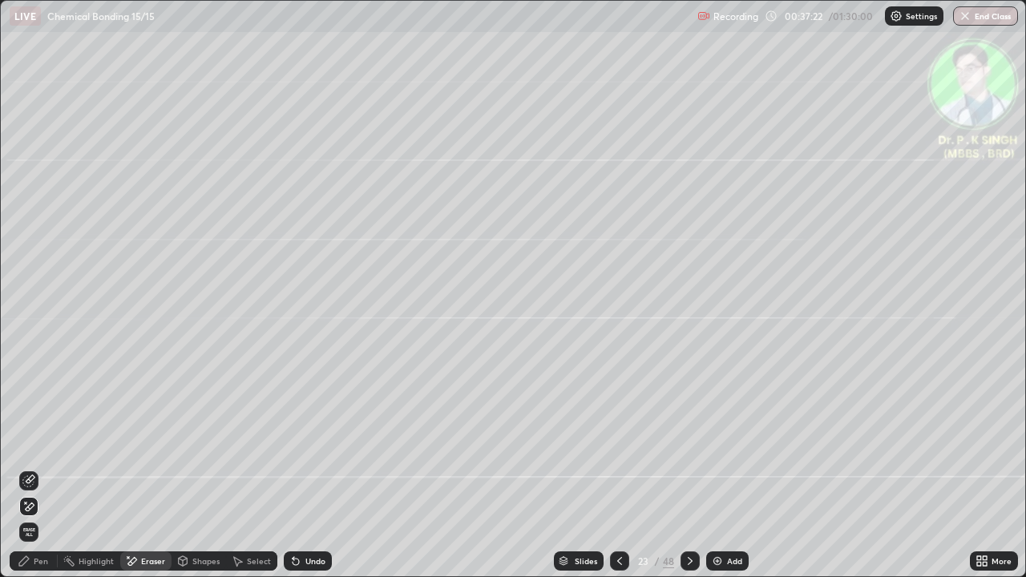
click at [30, 468] on icon at bounding box center [28, 507] width 13 height 14
click at [32, 468] on div "Pen" at bounding box center [34, 561] width 48 height 19
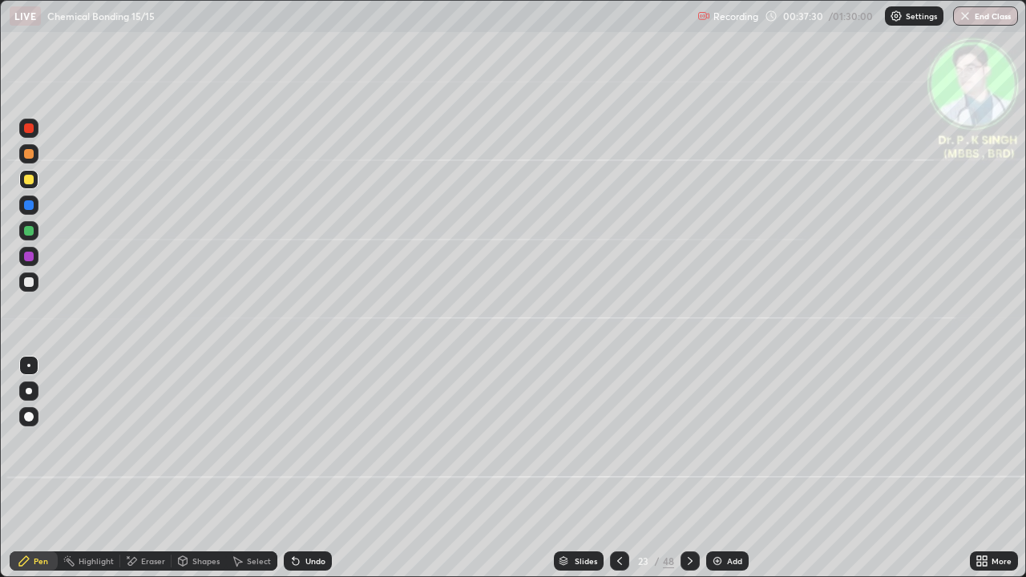
click at [689, 468] on icon at bounding box center [690, 561] width 13 height 13
click at [688, 468] on div at bounding box center [690, 561] width 19 height 19
click at [29, 205] on div at bounding box center [29, 205] width 10 height 10
click at [28, 234] on div at bounding box center [29, 231] width 10 height 10
click at [29, 178] on div at bounding box center [29, 180] width 10 height 10
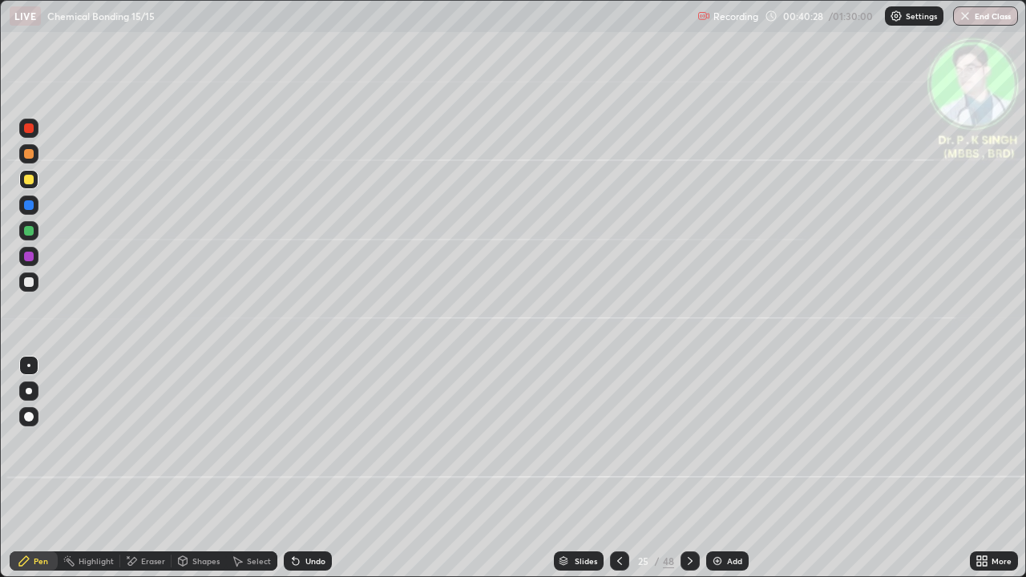
click at [28, 184] on div at bounding box center [29, 180] width 10 height 10
click at [32, 180] on div at bounding box center [29, 180] width 10 height 10
click at [141, 468] on div "Eraser" at bounding box center [145, 561] width 51 height 19
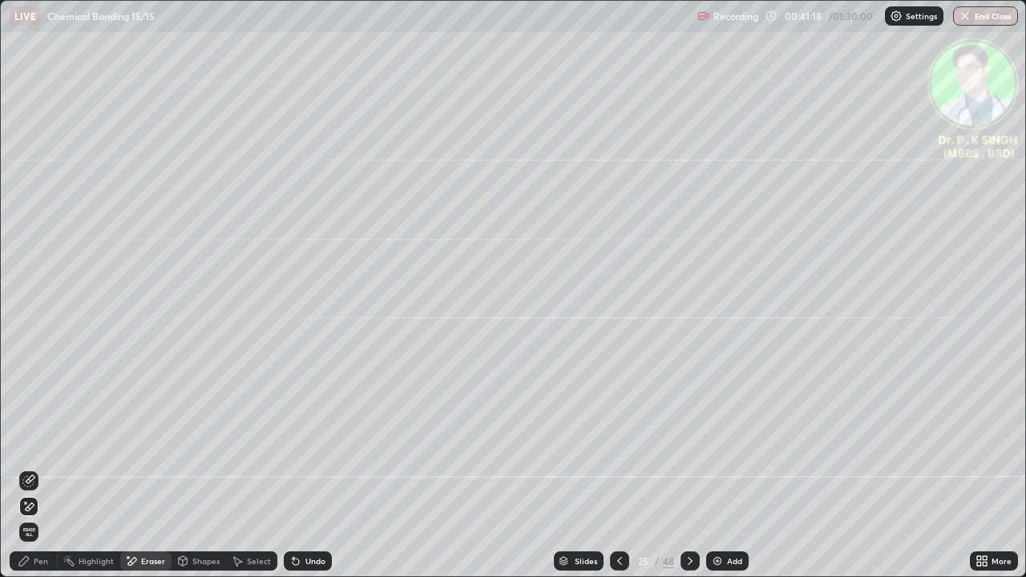
click at [33, 468] on icon at bounding box center [30, 507] width 9 height 8
click at [30, 468] on icon at bounding box center [24, 561] width 13 height 13
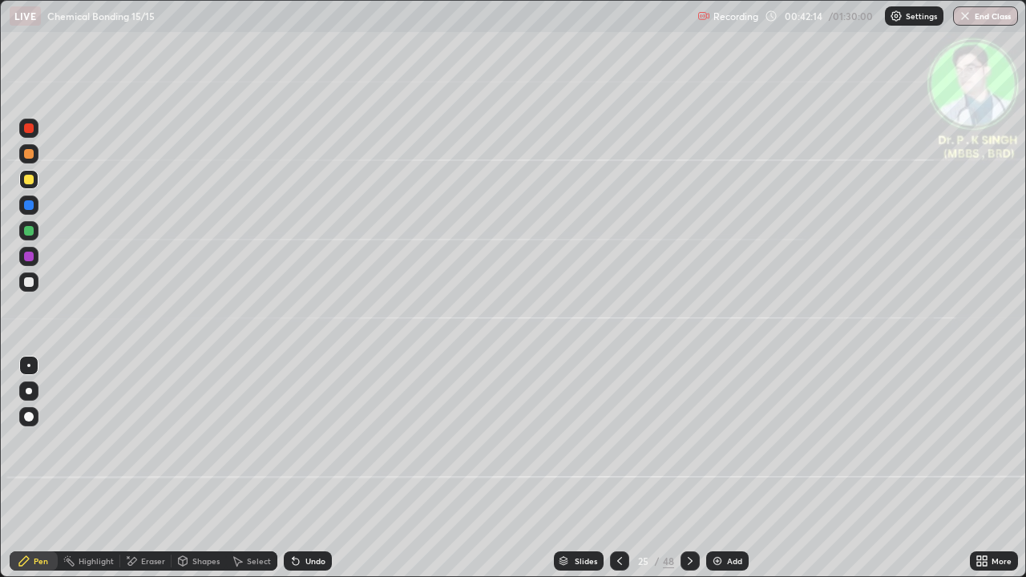
click at [688, 468] on icon at bounding box center [690, 561] width 5 height 8
click at [688, 468] on icon at bounding box center [690, 561] width 13 height 13
click at [691, 468] on icon at bounding box center [690, 561] width 13 height 13
click at [30, 180] on div at bounding box center [29, 180] width 10 height 10
click at [613, 468] on icon at bounding box center [619, 561] width 13 height 13
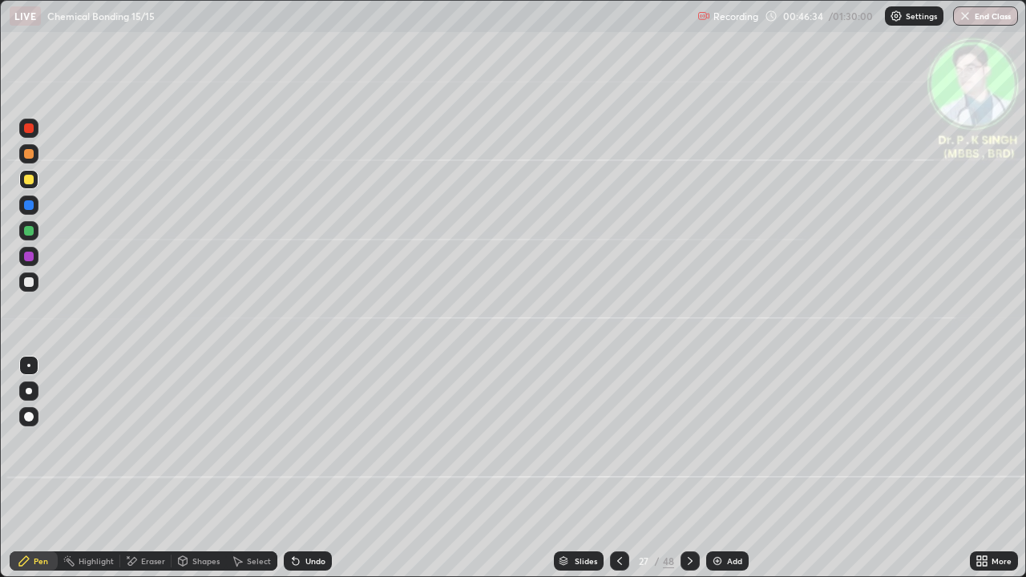
click at [691, 468] on icon at bounding box center [690, 561] width 13 height 13
click at [688, 468] on icon at bounding box center [690, 561] width 13 height 13
click at [31, 230] on div at bounding box center [29, 231] width 10 height 10
click at [30, 233] on div at bounding box center [29, 231] width 10 height 10
click at [32, 181] on div at bounding box center [29, 180] width 10 height 10
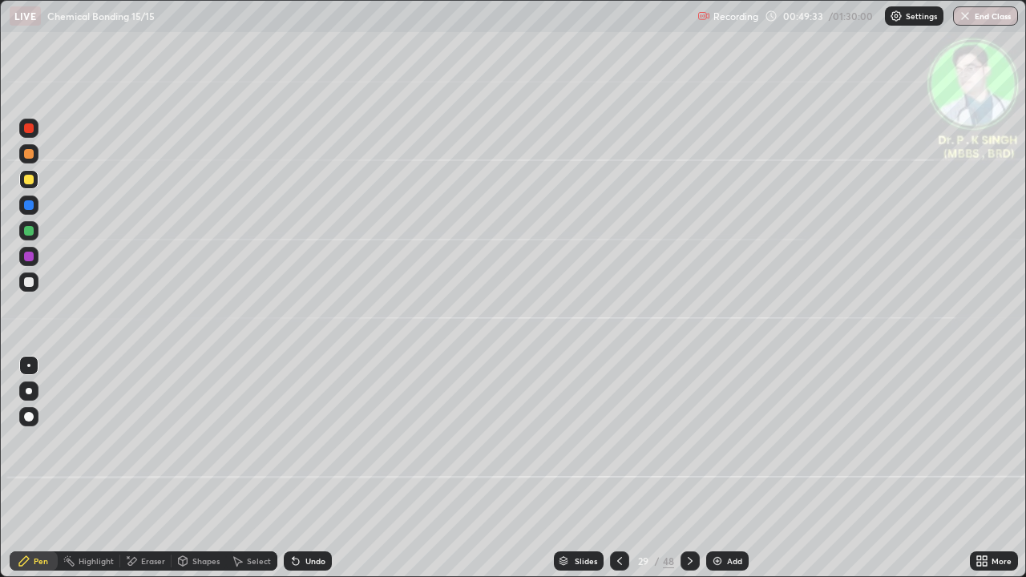
click at [690, 468] on icon at bounding box center [690, 561] width 13 height 13
click at [621, 468] on icon at bounding box center [619, 561] width 13 height 13
click at [687, 468] on icon at bounding box center [690, 561] width 13 height 13
click at [136, 468] on icon at bounding box center [131, 562] width 13 height 14
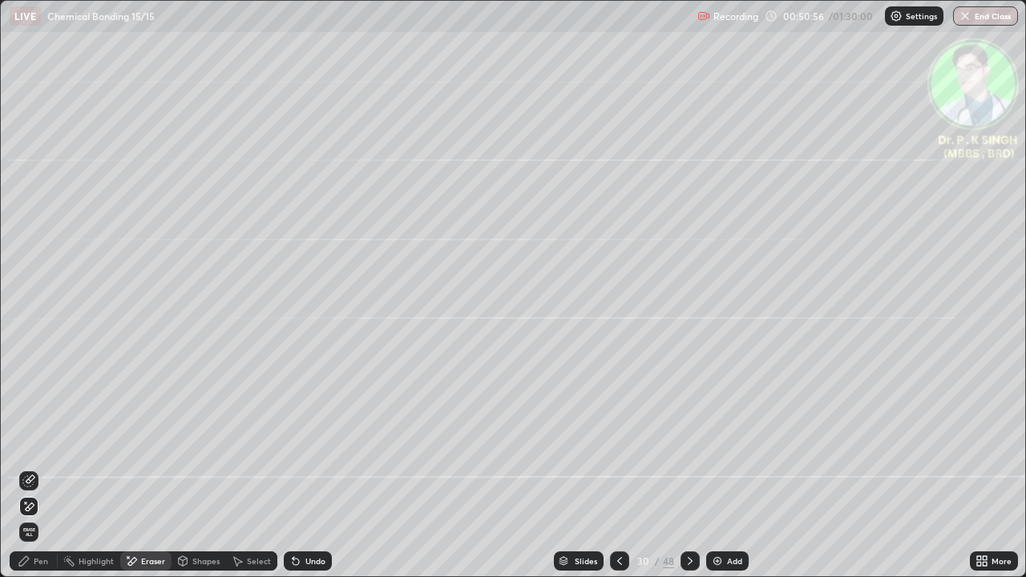
click at [31, 468] on icon at bounding box center [28, 507] width 13 height 14
click at [26, 468] on icon at bounding box center [24, 561] width 10 height 10
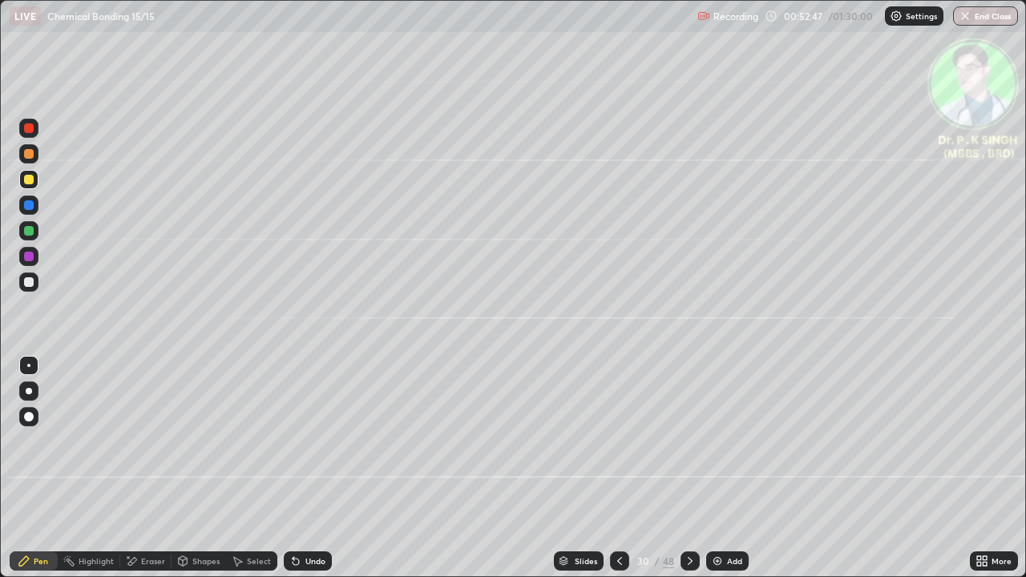
click at [688, 468] on icon at bounding box center [690, 561] width 13 height 13
click at [29, 205] on div at bounding box center [29, 205] width 10 height 10
click at [30, 234] on div at bounding box center [29, 231] width 10 height 10
click at [28, 182] on div at bounding box center [29, 180] width 10 height 10
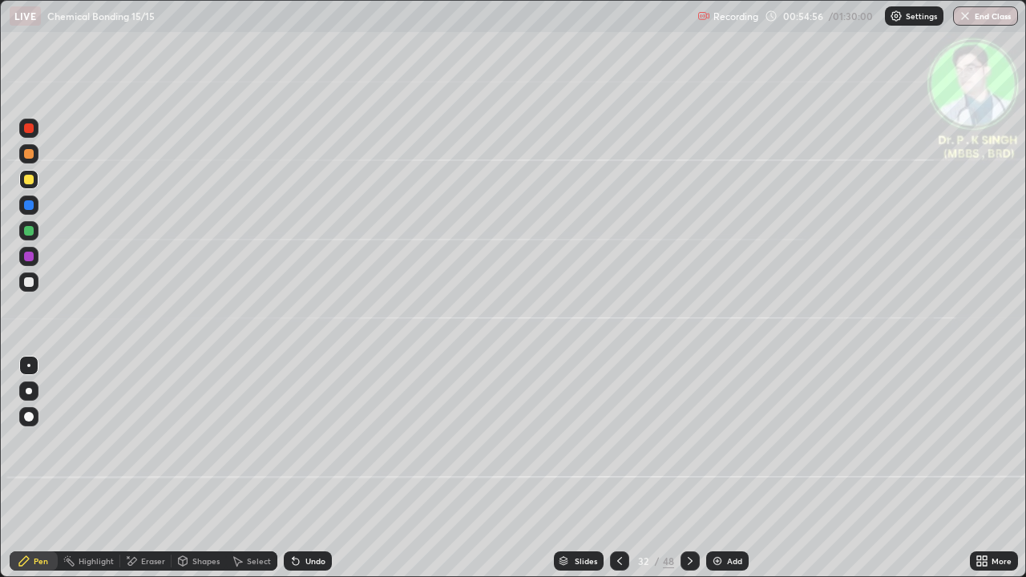
click at [685, 468] on icon at bounding box center [690, 561] width 13 height 13
click at [618, 468] on icon at bounding box center [619, 561] width 13 height 13
click at [681, 468] on div at bounding box center [690, 561] width 19 height 19
click at [690, 468] on icon at bounding box center [690, 561] width 13 height 13
click at [28, 233] on div at bounding box center [29, 231] width 10 height 10
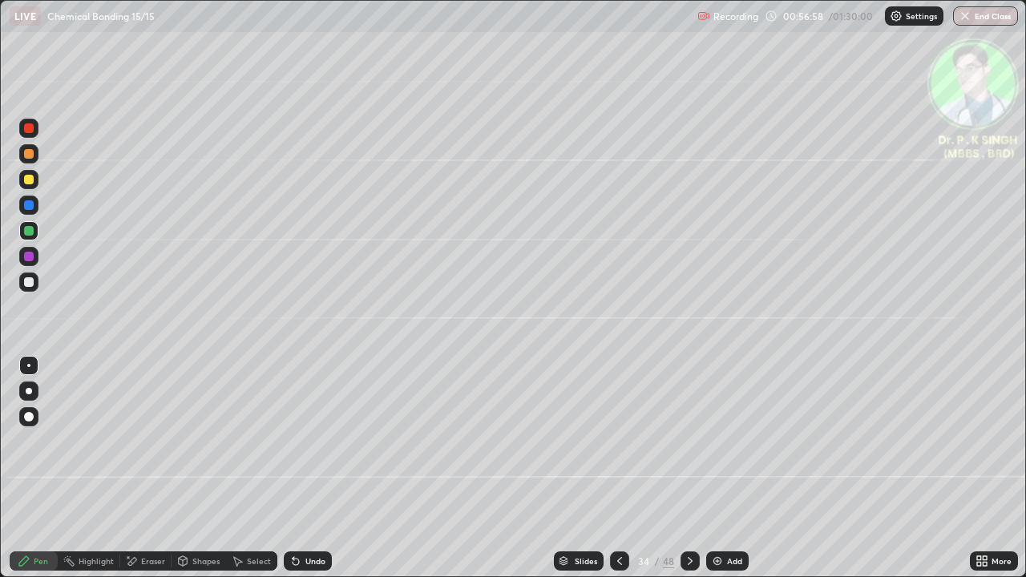
click at [31, 182] on div at bounding box center [29, 180] width 10 height 10
click at [688, 468] on icon at bounding box center [690, 561] width 13 height 13
click at [32, 231] on div at bounding box center [29, 231] width 10 height 10
click at [30, 231] on div at bounding box center [29, 231] width 10 height 10
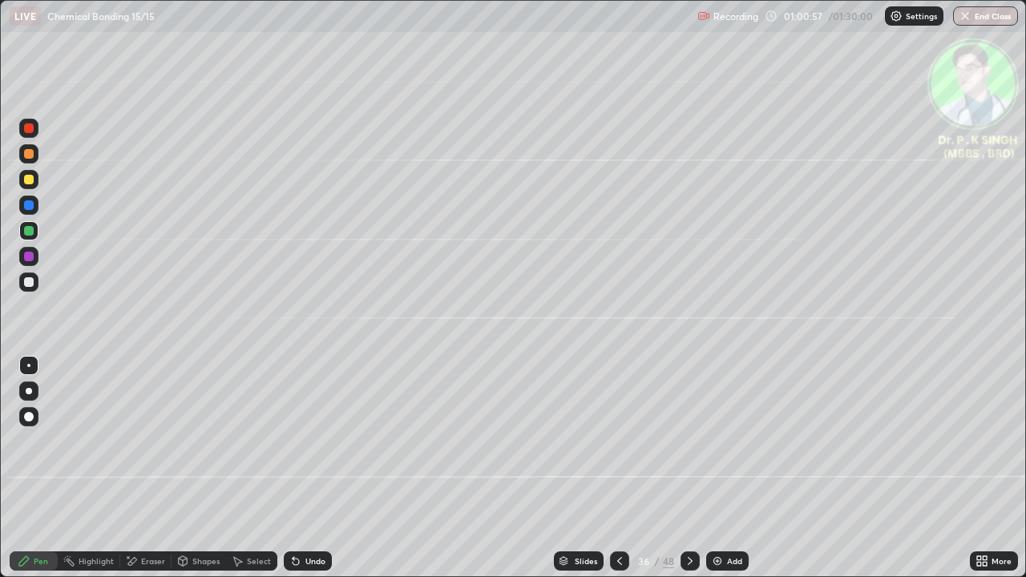
click at [136, 468] on icon at bounding box center [131, 562] width 13 height 14
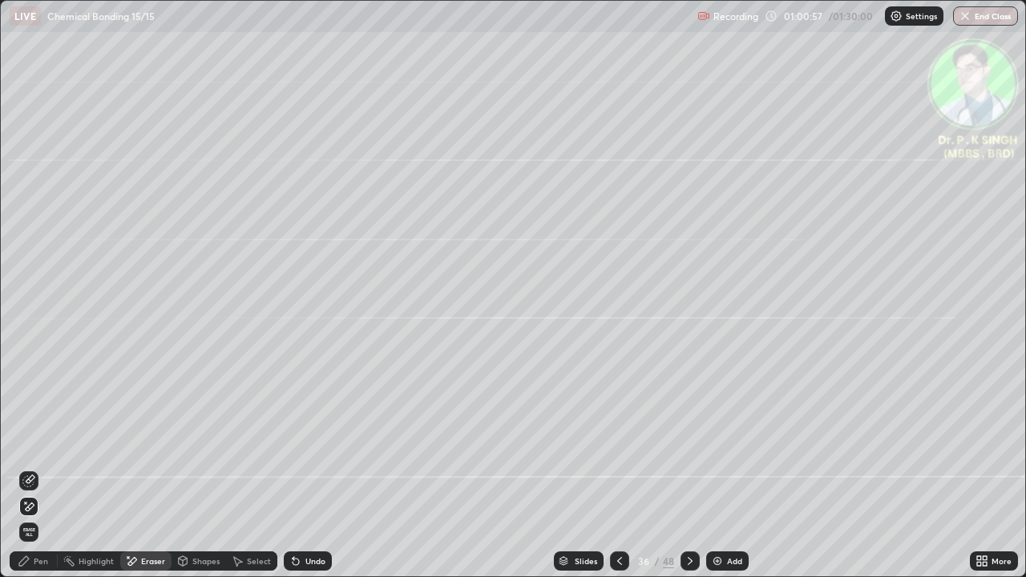
click at [37, 468] on div at bounding box center [28, 506] width 19 height 19
click at [35, 468] on div "Pen" at bounding box center [41, 561] width 14 height 8
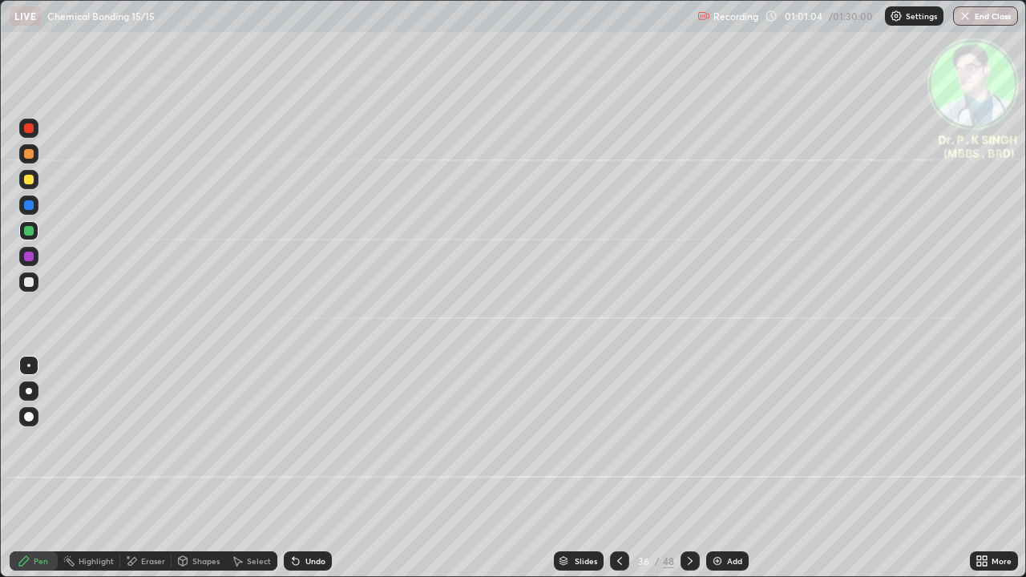
click at [29, 181] on div at bounding box center [29, 180] width 10 height 10
click at [686, 468] on div at bounding box center [690, 561] width 19 height 32
click at [127, 468] on icon at bounding box center [128, 557] width 2 height 2
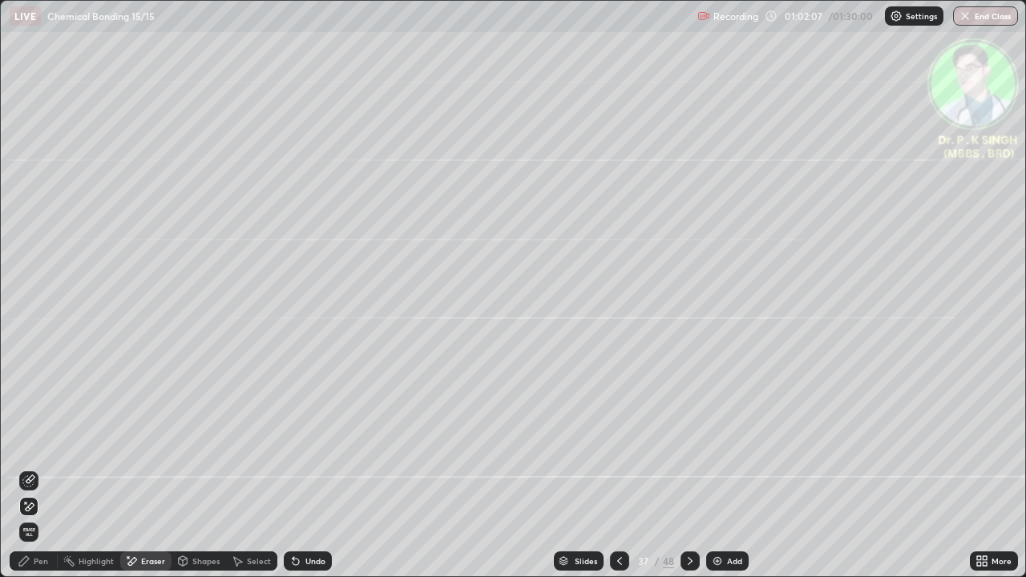
click at [29, 468] on span "Erase all" at bounding box center [29, 533] width 18 height 10
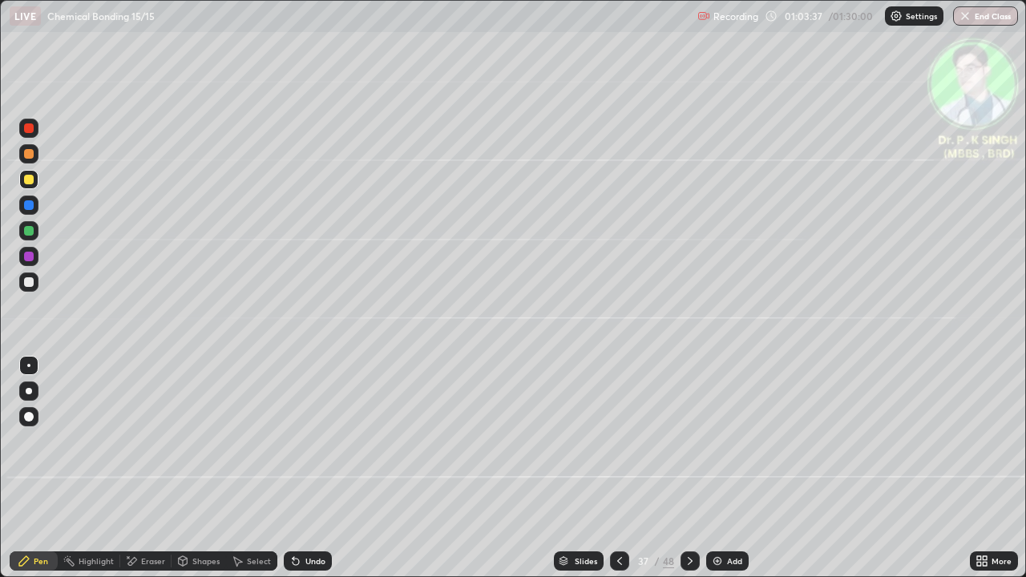
click at [130, 468] on icon at bounding box center [131, 562] width 13 height 14
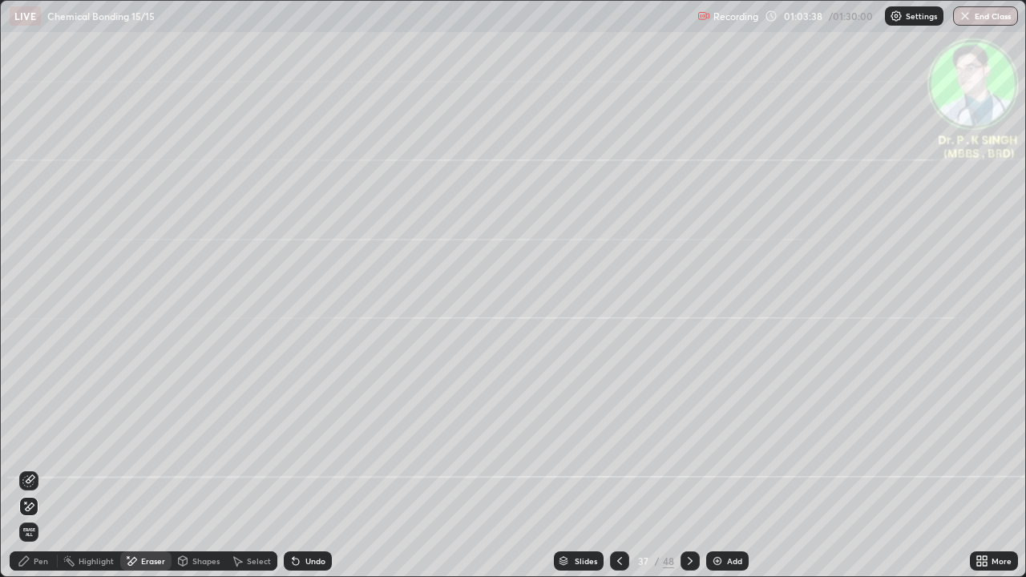
click at [32, 468] on icon at bounding box center [30, 507] width 9 height 8
click at [34, 468] on icon at bounding box center [28, 481] width 13 height 13
click at [27, 468] on icon at bounding box center [24, 561] width 10 height 10
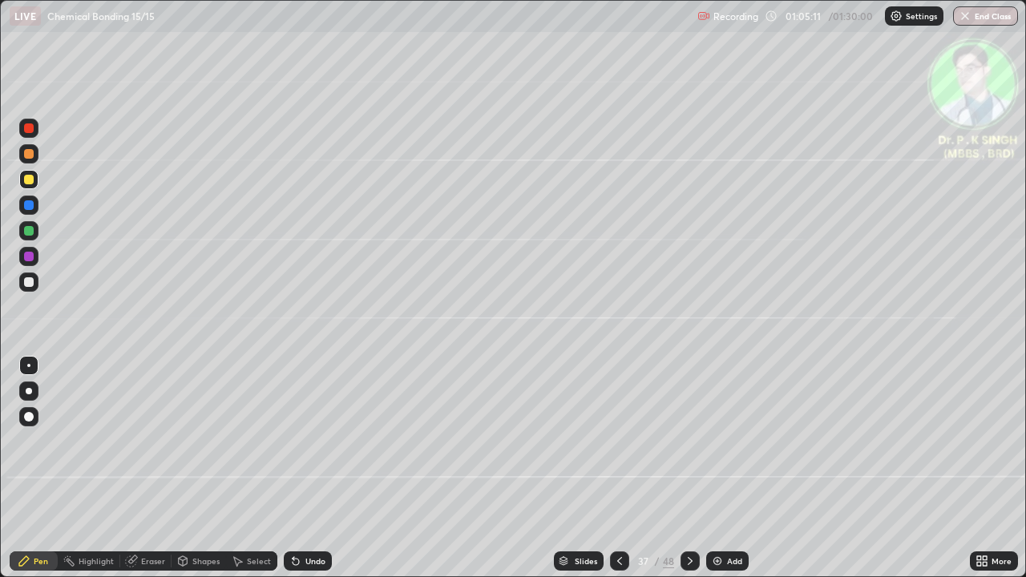
click at [688, 468] on icon at bounding box center [690, 561] width 5 height 8
click at [35, 233] on div at bounding box center [28, 230] width 19 height 19
click at [32, 229] on div at bounding box center [29, 231] width 10 height 10
click at [32, 180] on div at bounding box center [29, 180] width 10 height 10
click at [684, 468] on icon at bounding box center [690, 561] width 13 height 13
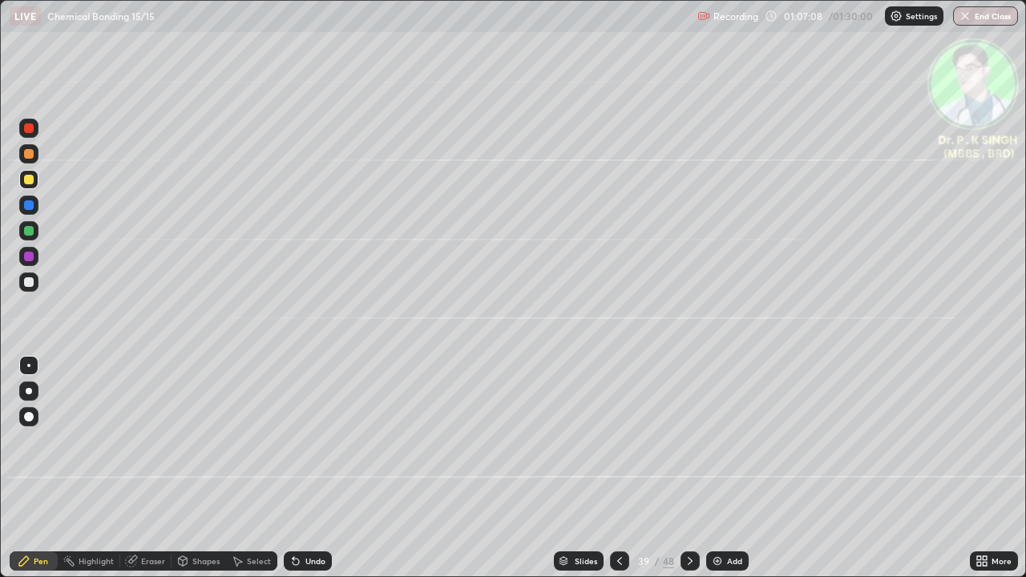
click at [614, 468] on icon at bounding box center [619, 561] width 13 height 13
click at [618, 468] on icon at bounding box center [619, 561] width 13 height 13
click at [611, 468] on div at bounding box center [619, 561] width 19 height 19
click at [613, 468] on icon at bounding box center [619, 561] width 13 height 13
click at [611, 468] on div at bounding box center [619, 561] width 19 height 19
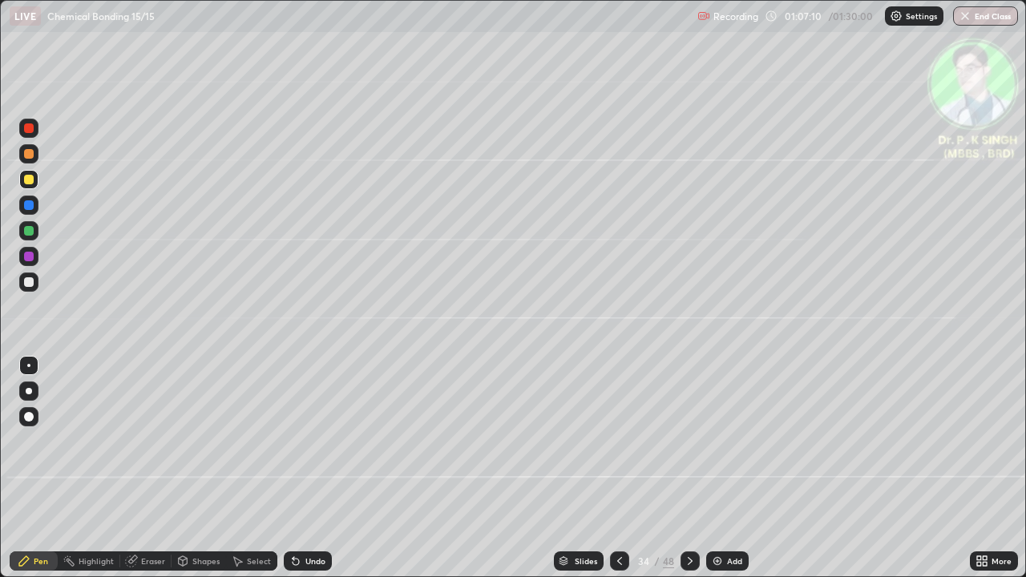
click at [689, 468] on icon at bounding box center [690, 561] width 13 height 13
click at [690, 468] on icon at bounding box center [690, 561] width 13 height 13
click at [689, 468] on icon at bounding box center [690, 561] width 5 height 8
click at [688, 468] on icon at bounding box center [690, 561] width 13 height 13
click at [684, 468] on div at bounding box center [690, 561] width 19 height 19
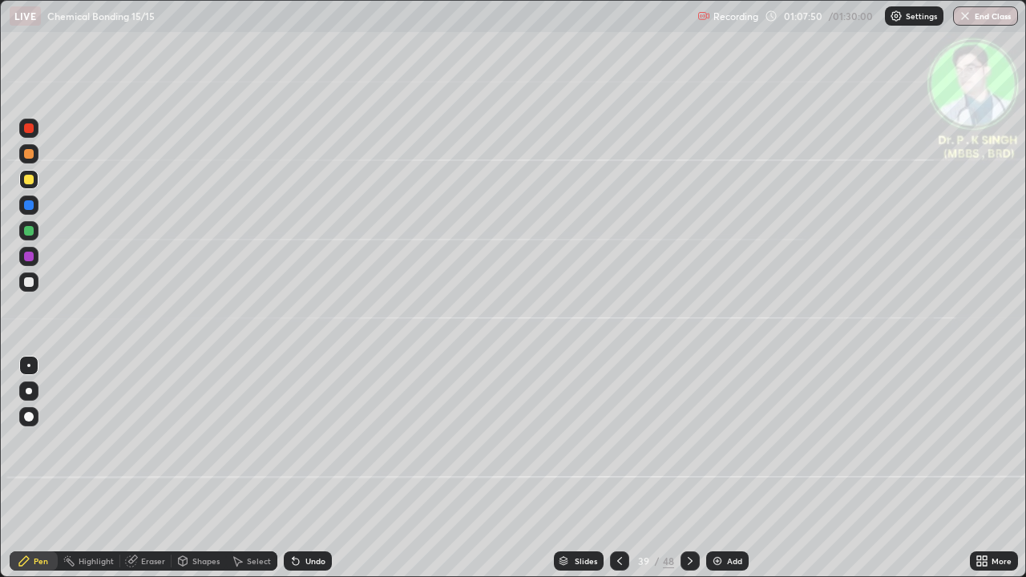
click at [688, 468] on icon at bounding box center [690, 561] width 13 height 13
click at [29, 228] on div at bounding box center [29, 231] width 10 height 10
click at [32, 180] on div at bounding box center [29, 180] width 10 height 10
click at [688, 468] on icon at bounding box center [690, 561] width 13 height 13
click at [689, 468] on icon at bounding box center [690, 561] width 13 height 13
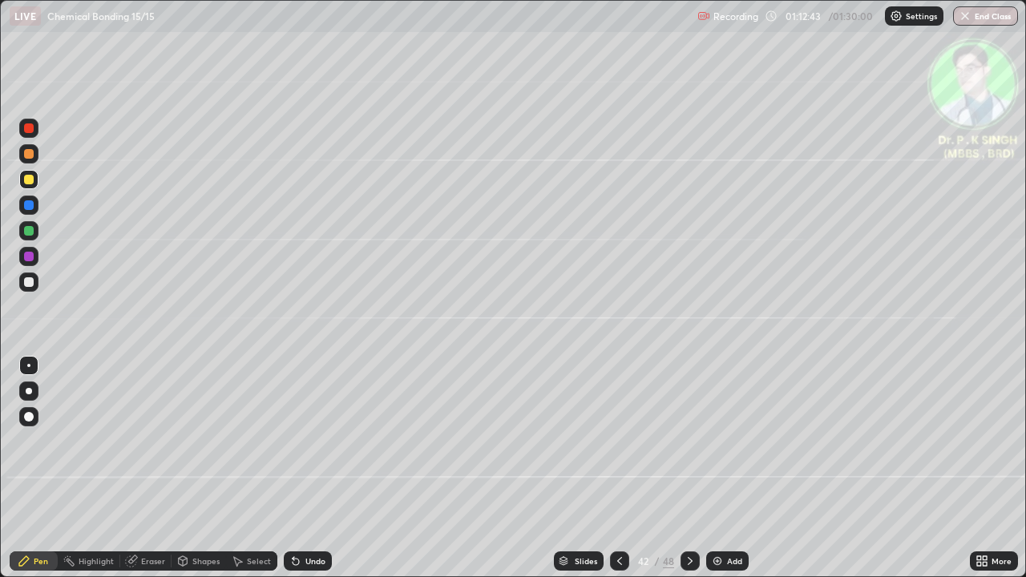
click at [32, 232] on div at bounding box center [29, 231] width 10 height 10
click at [135, 468] on icon at bounding box center [132, 560] width 9 height 8
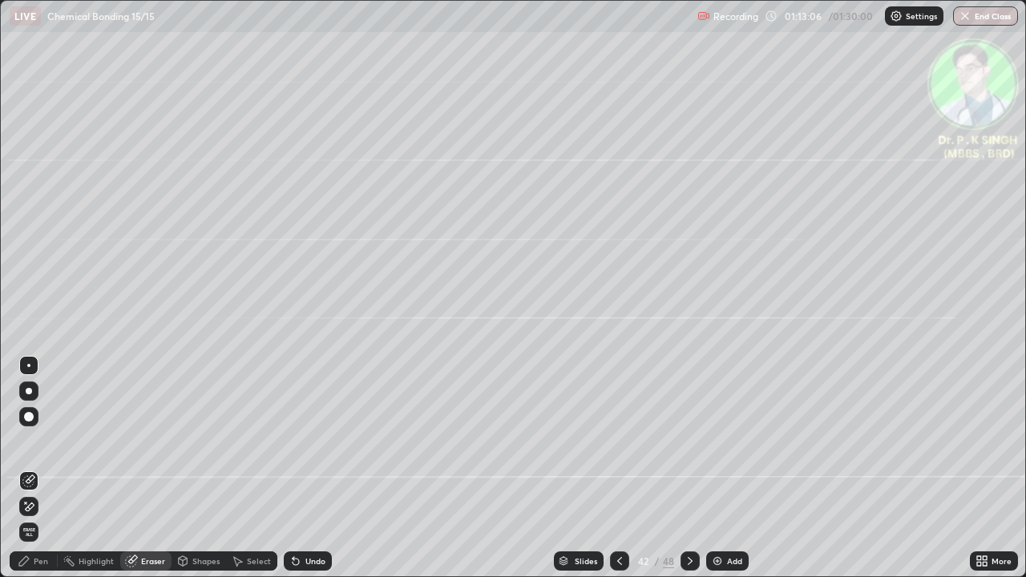
click at [33, 468] on icon at bounding box center [28, 507] width 13 height 14
click at [45, 468] on div "Pen" at bounding box center [41, 561] width 14 height 8
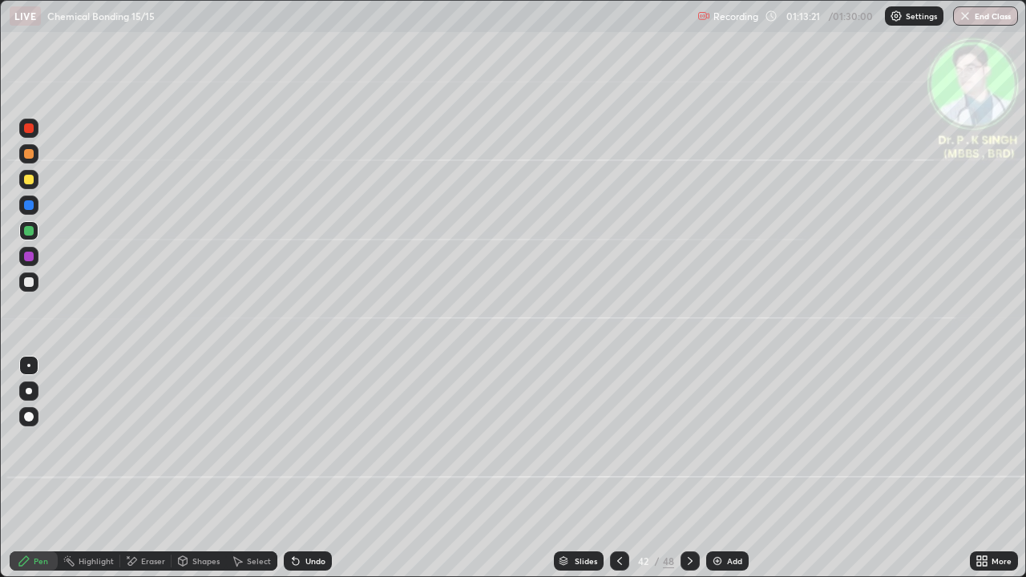
click at [33, 230] on div at bounding box center [29, 231] width 10 height 10
click at [26, 180] on div at bounding box center [29, 180] width 10 height 10
click at [686, 468] on icon at bounding box center [690, 561] width 13 height 13
click at [33, 181] on div at bounding box center [29, 180] width 10 height 10
click at [691, 468] on icon at bounding box center [690, 561] width 13 height 13
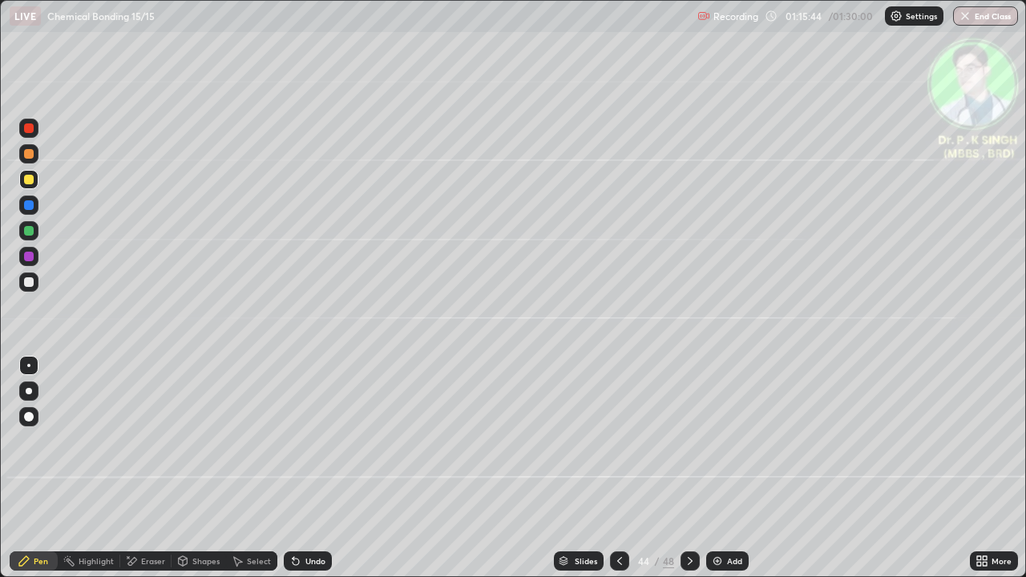
click at [618, 468] on icon at bounding box center [619, 561] width 13 height 13
click at [690, 468] on div at bounding box center [690, 561] width 19 height 19
click at [616, 468] on icon at bounding box center [619, 561] width 13 height 13
click at [689, 468] on div at bounding box center [690, 561] width 19 height 19
click at [138, 468] on div "Eraser" at bounding box center [145, 561] width 51 height 19
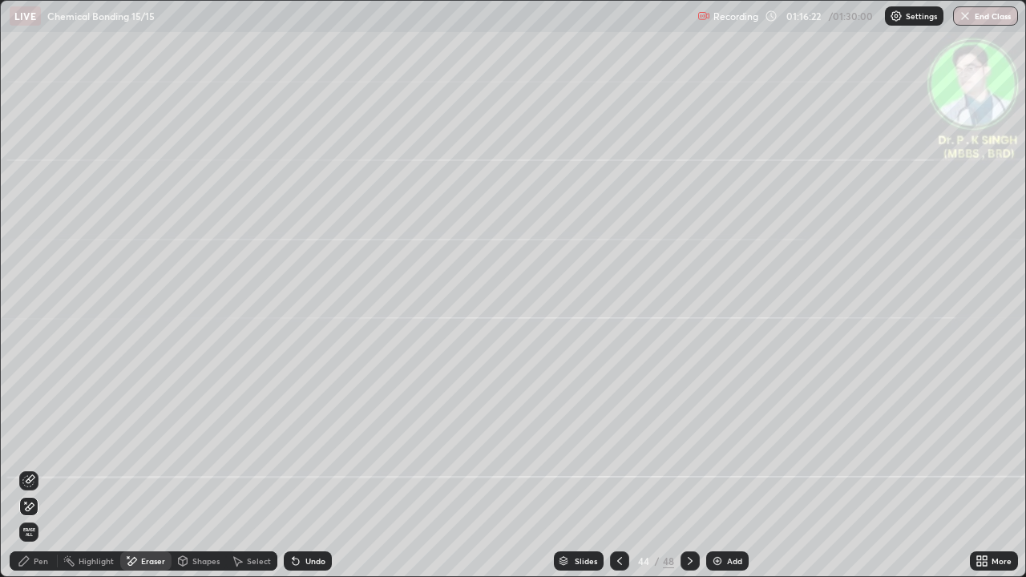
click at [29, 468] on span "Erase all" at bounding box center [29, 533] width 18 height 10
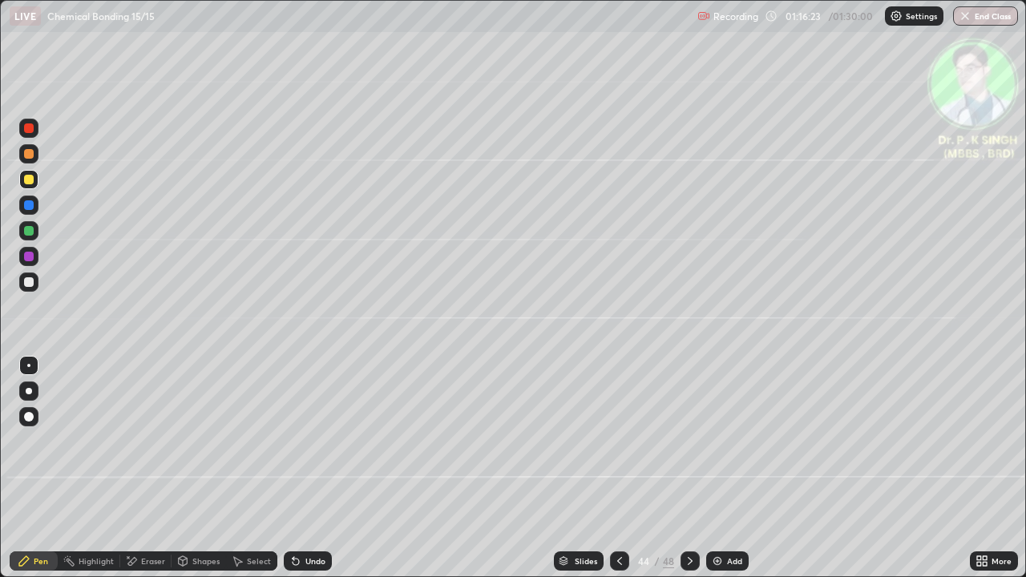
click at [29, 204] on div at bounding box center [29, 205] width 10 height 10
click at [32, 180] on div at bounding box center [29, 180] width 10 height 10
click at [127, 468] on icon at bounding box center [128, 557] width 2 height 2
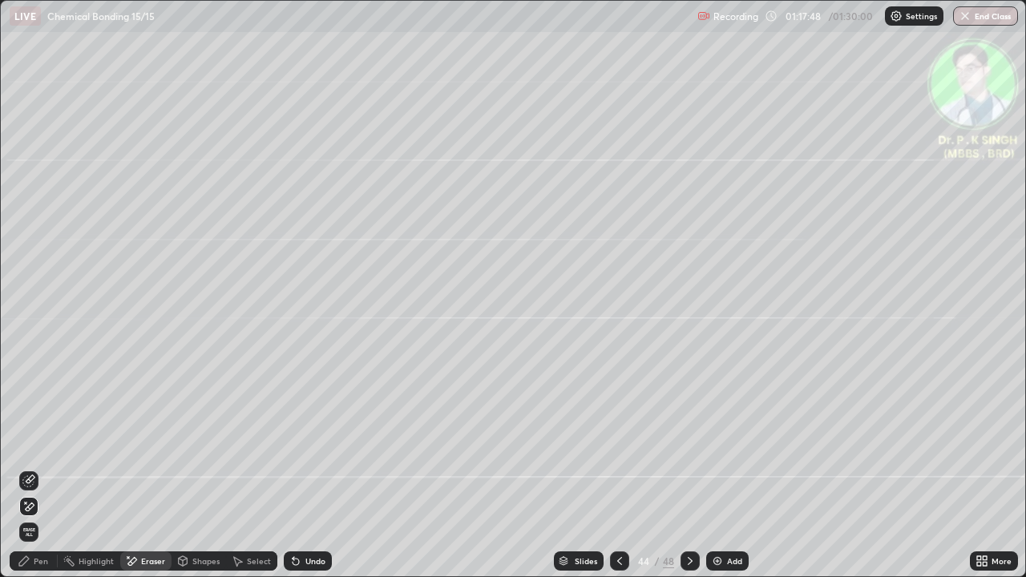
click at [30, 468] on icon at bounding box center [28, 481] width 13 height 13
click at [29, 468] on icon at bounding box center [24, 561] width 13 height 13
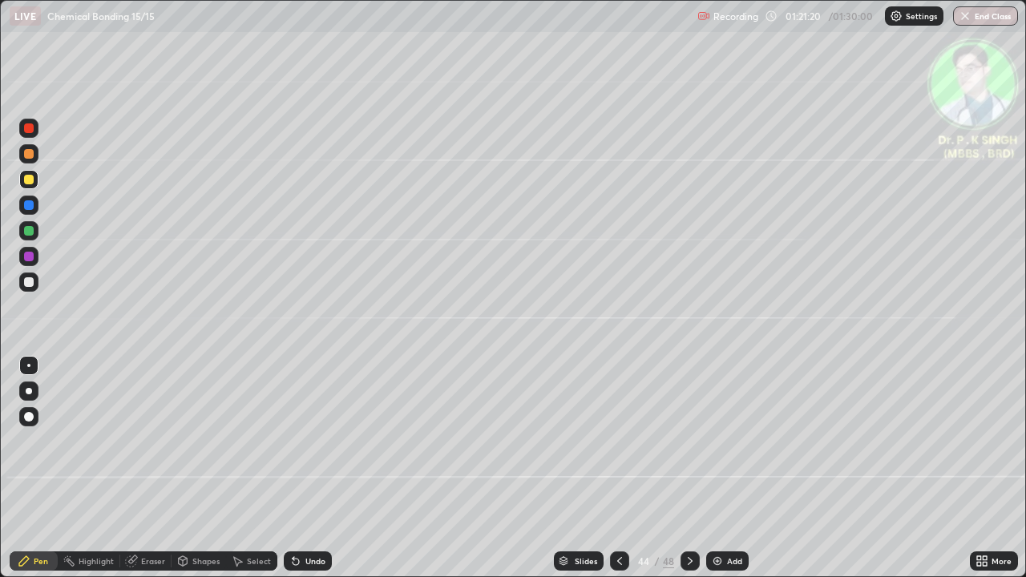
click at [688, 468] on icon at bounding box center [690, 561] width 13 height 13
click at [31, 181] on div at bounding box center [29, 180] width 10 height 10
click at [32, 178] on div at bounding box center [29, 180] width 10 height 10
click at [688, 468] on icon at bounding box center [690, 561] width 13 height 13
click at [618, 468] on icon at bounding box center [619, 561] width 13 height 13
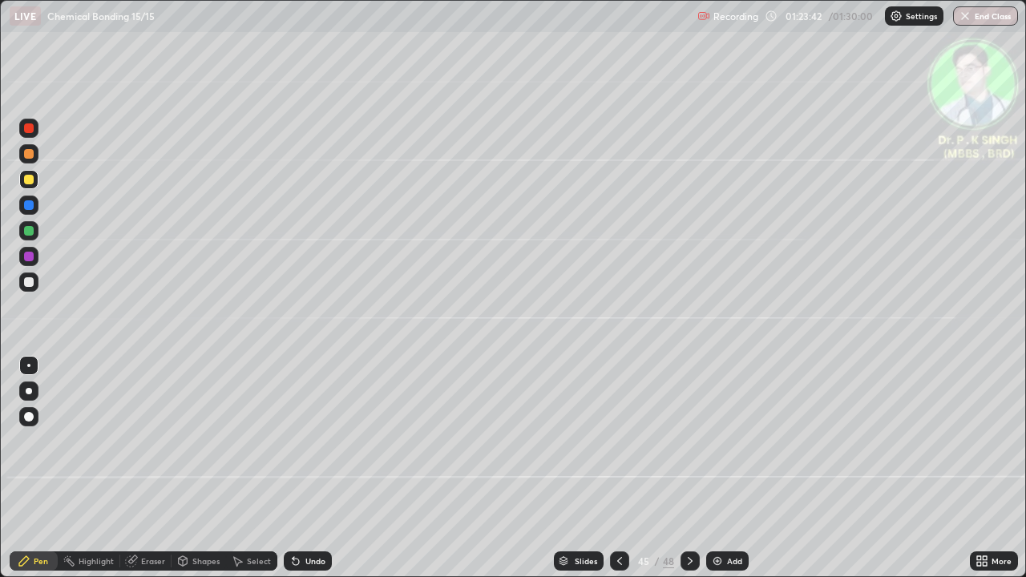
click at [684, 468] on div at bounding box center [690, 561] width 19 height 19
click at [134, 468] on icon at bounding box center [131, 561] width 13 height 13
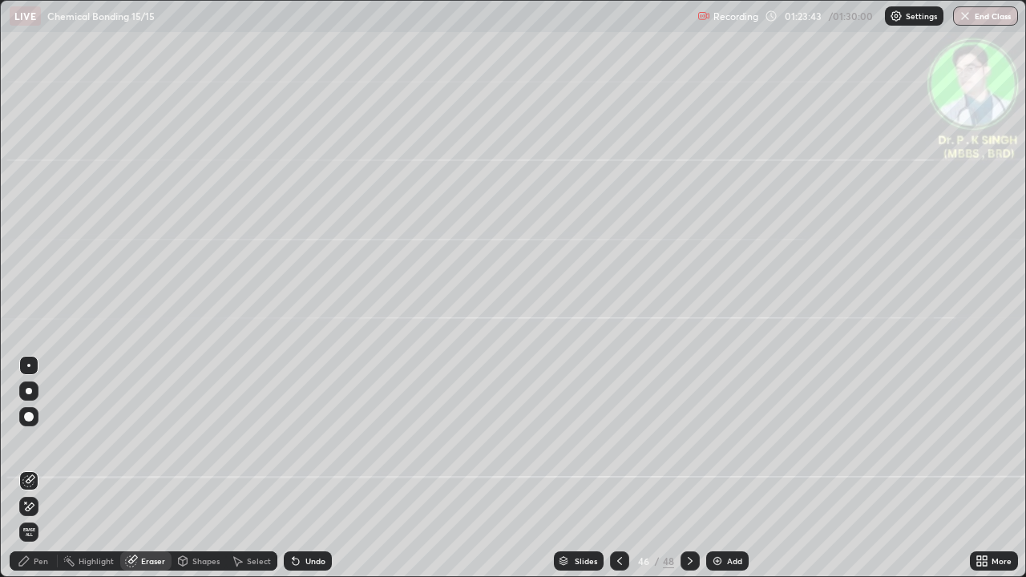
click at [29, 468] on span "Erase all" at bounding box center [29, 533] width 18 height 10
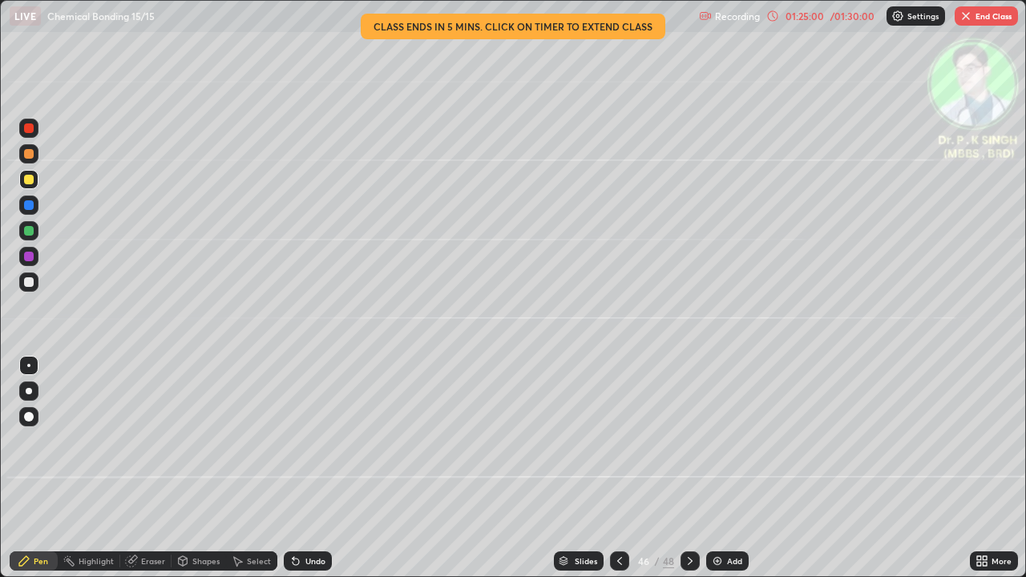
click at [988, 15] on button "End Class" at bounding box center [986, 15] width 63 height 19
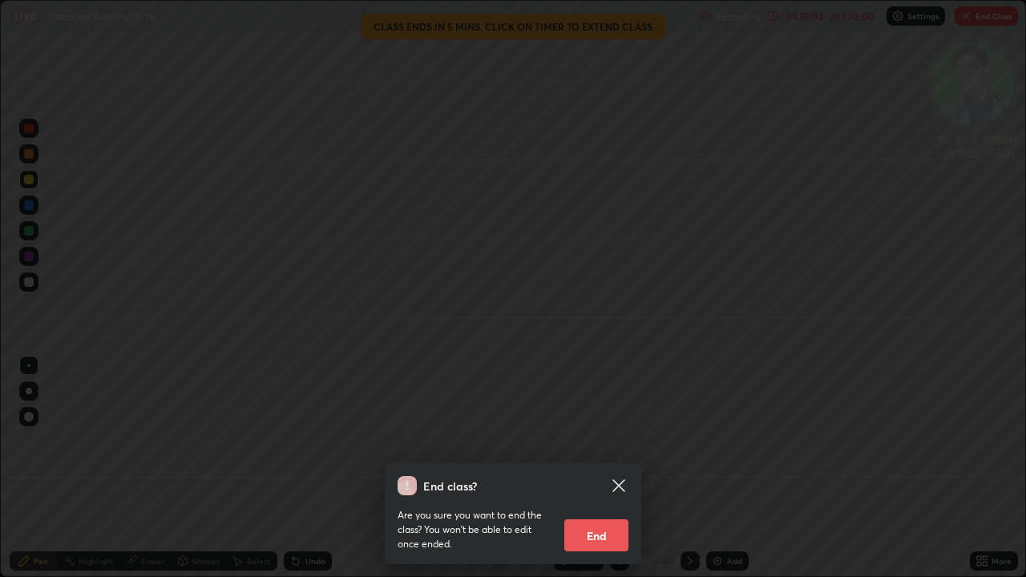
click at [587, 468] on button "End" at bounding box center [596, 536] width 64 height 32
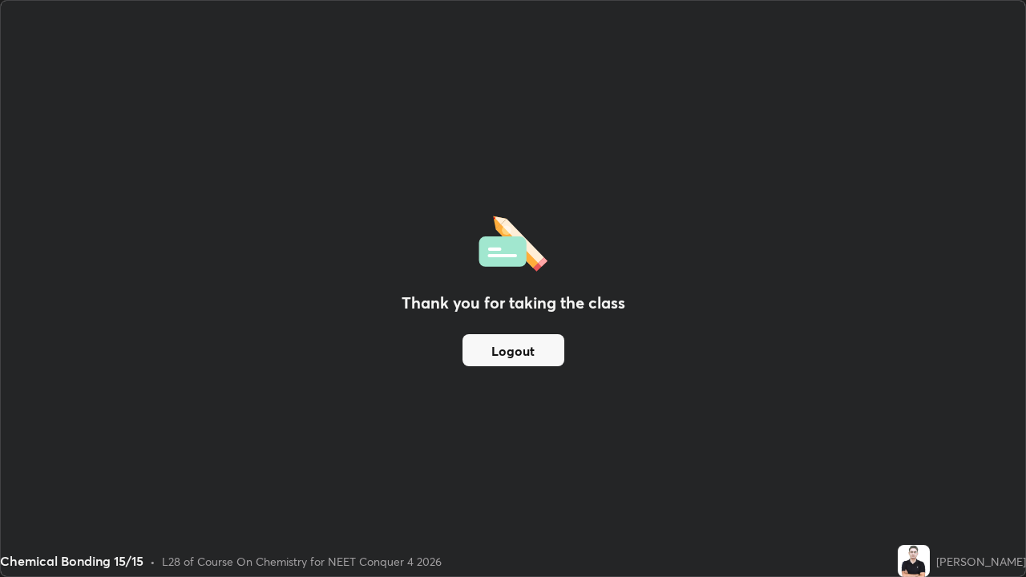
click at [525, 362] on button "Logout" at bounding box center [514, 350] width 102 height 32
click at [512, 362] on button "Logout" at bounding box center [514, 350] width 102 height 32
click at [503, 362] on button "Logout" at bounding box center [514, 350] width 102 height 32
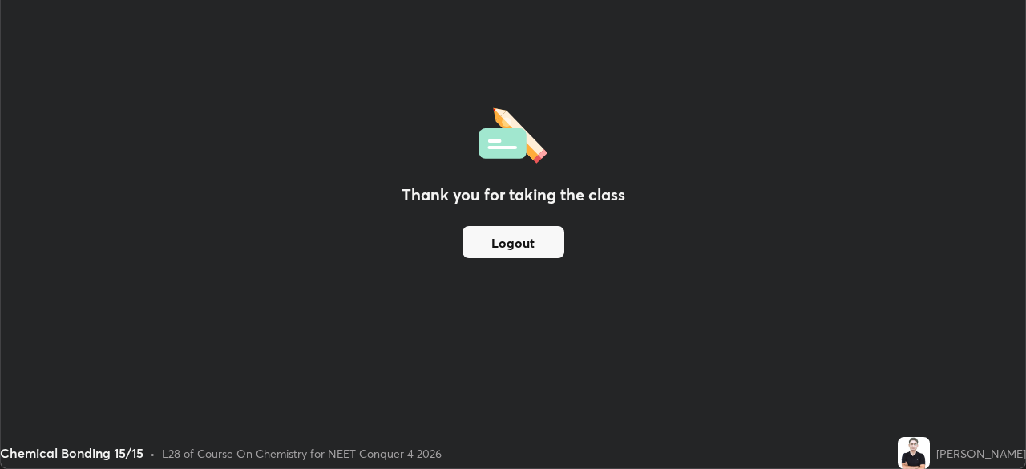
scroll to position [79703, 79147]
